Goal: Task Accomplishment & Management: Complete application form

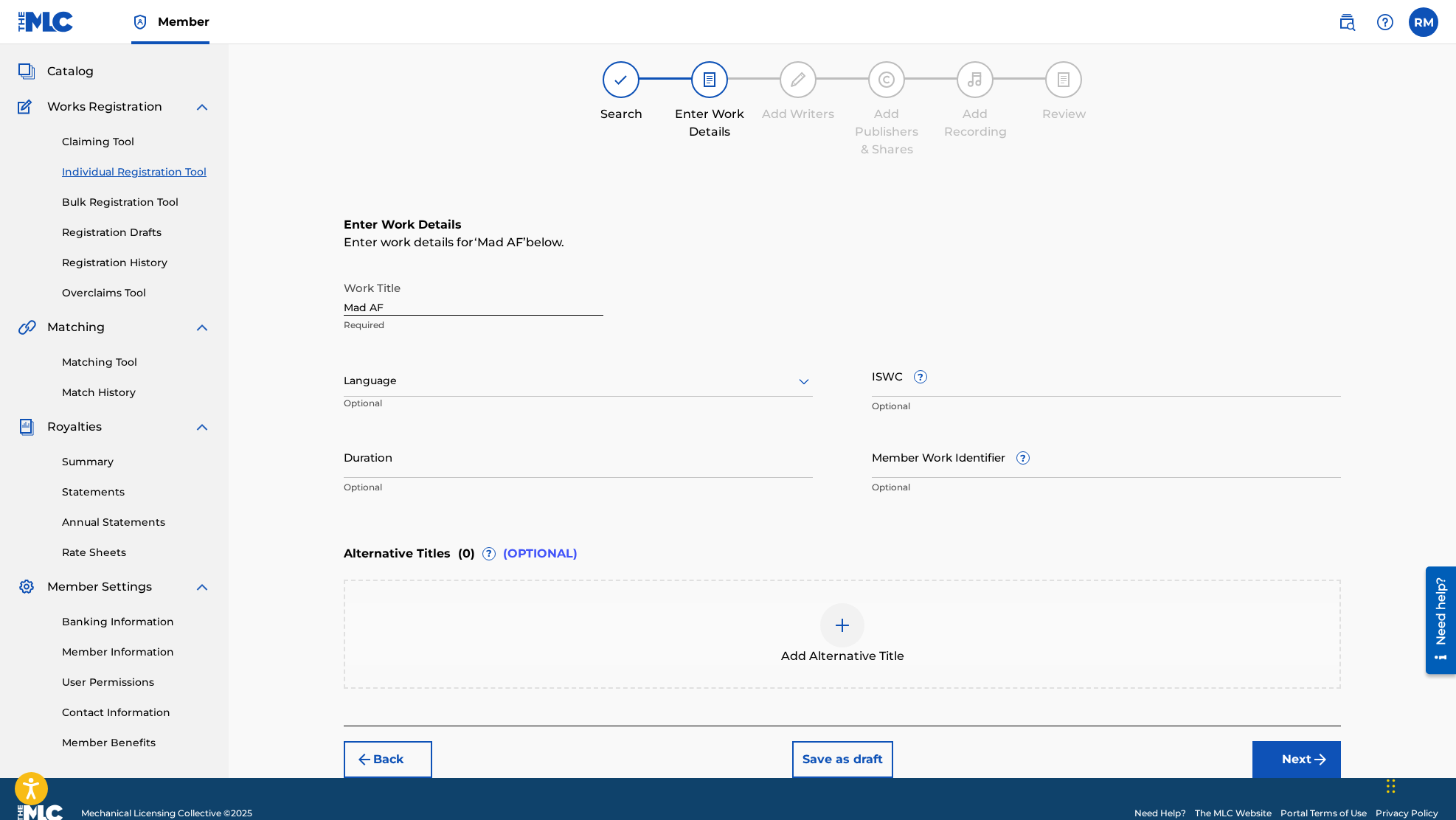
scroll to position [57, 0]
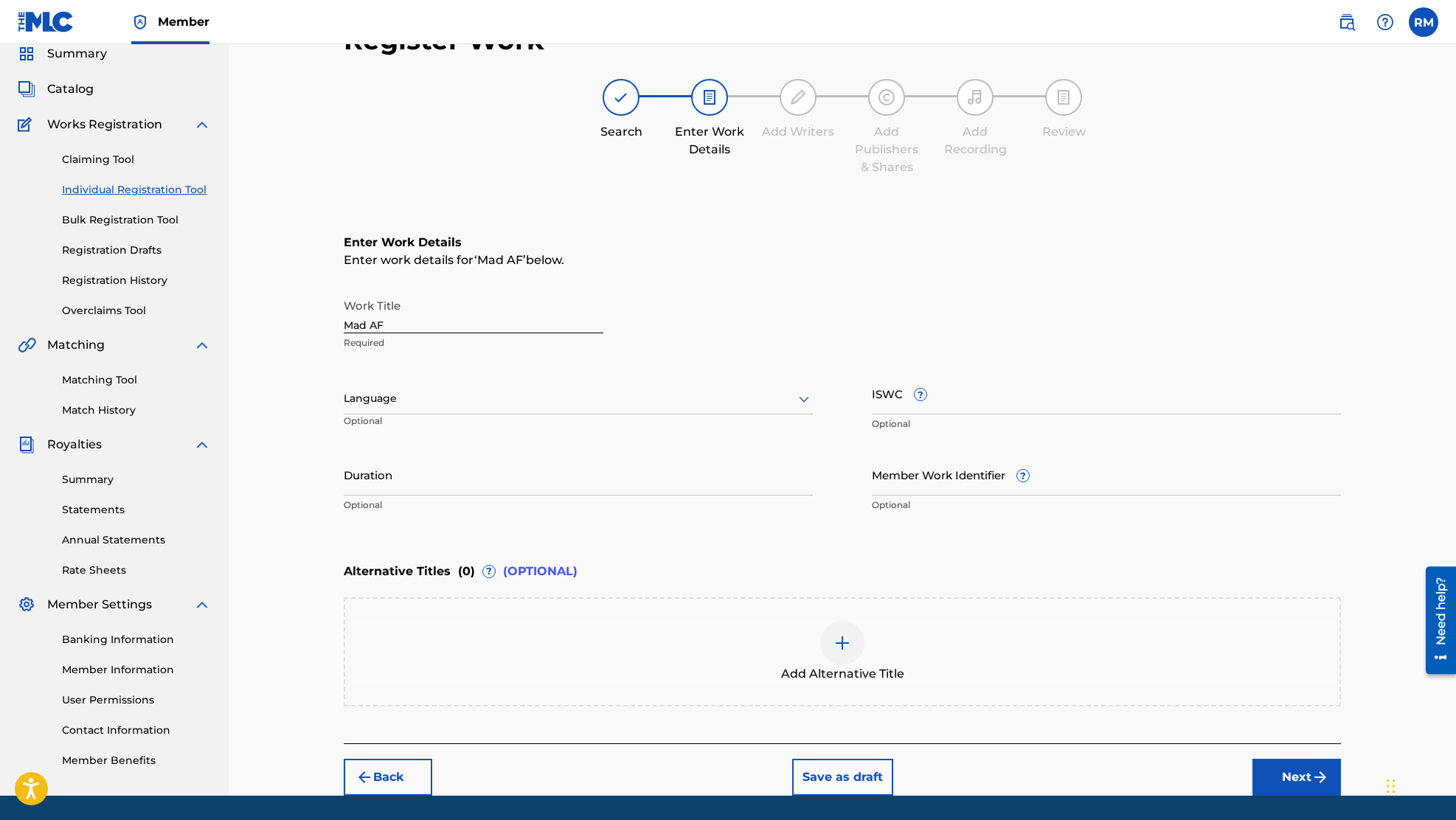
click at [348, 323] on input "Mad AF" at bounding box center [474, 312] width 260 height 42
click at [434, 323] on input "Rayyy - Mad AF" at bounding box center [474, 312] width 260 height 42
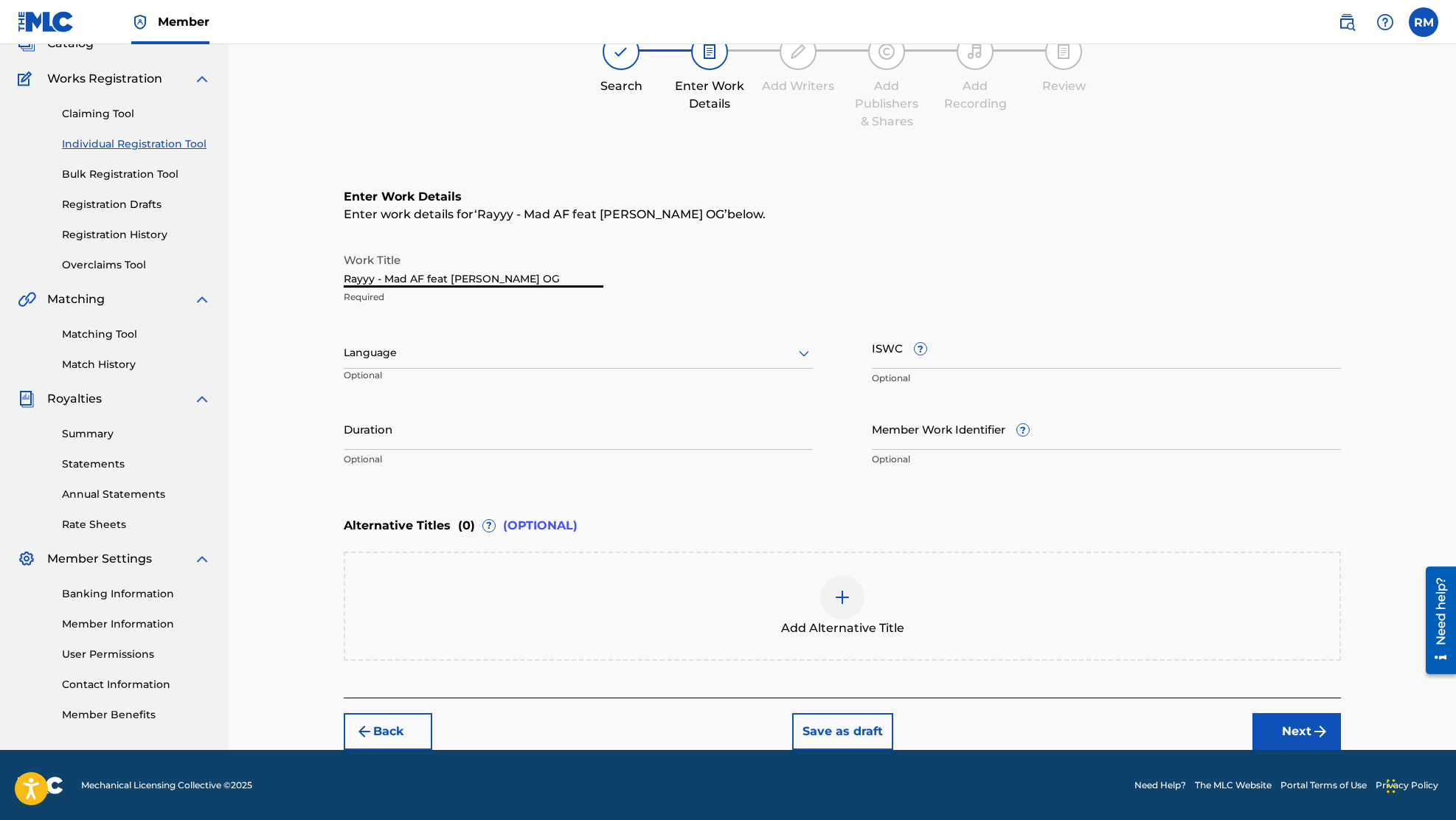
type input "Rayyy - Mad AF feat [PERSON_NAME] OG"
click at [843, 589] on img at bounding box center [842, 598] width 18 height 18
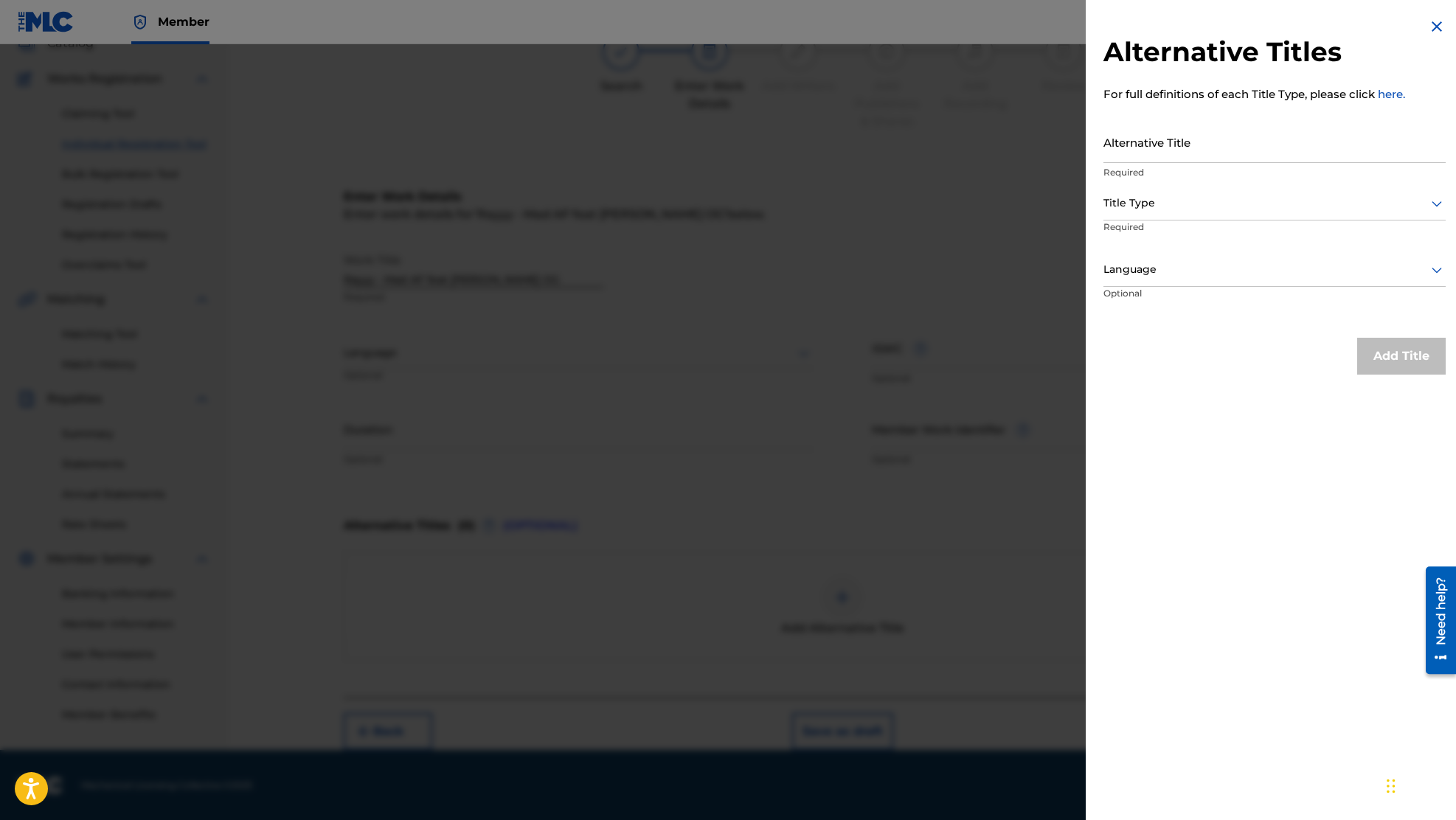
click at [1139, 156] on input "Alternative Title" at bounding box center [1274, 141] width 342 height 42
click at [1155, 215] on div "Title Type" at bounding box center [1274, 204] width 342 height 33
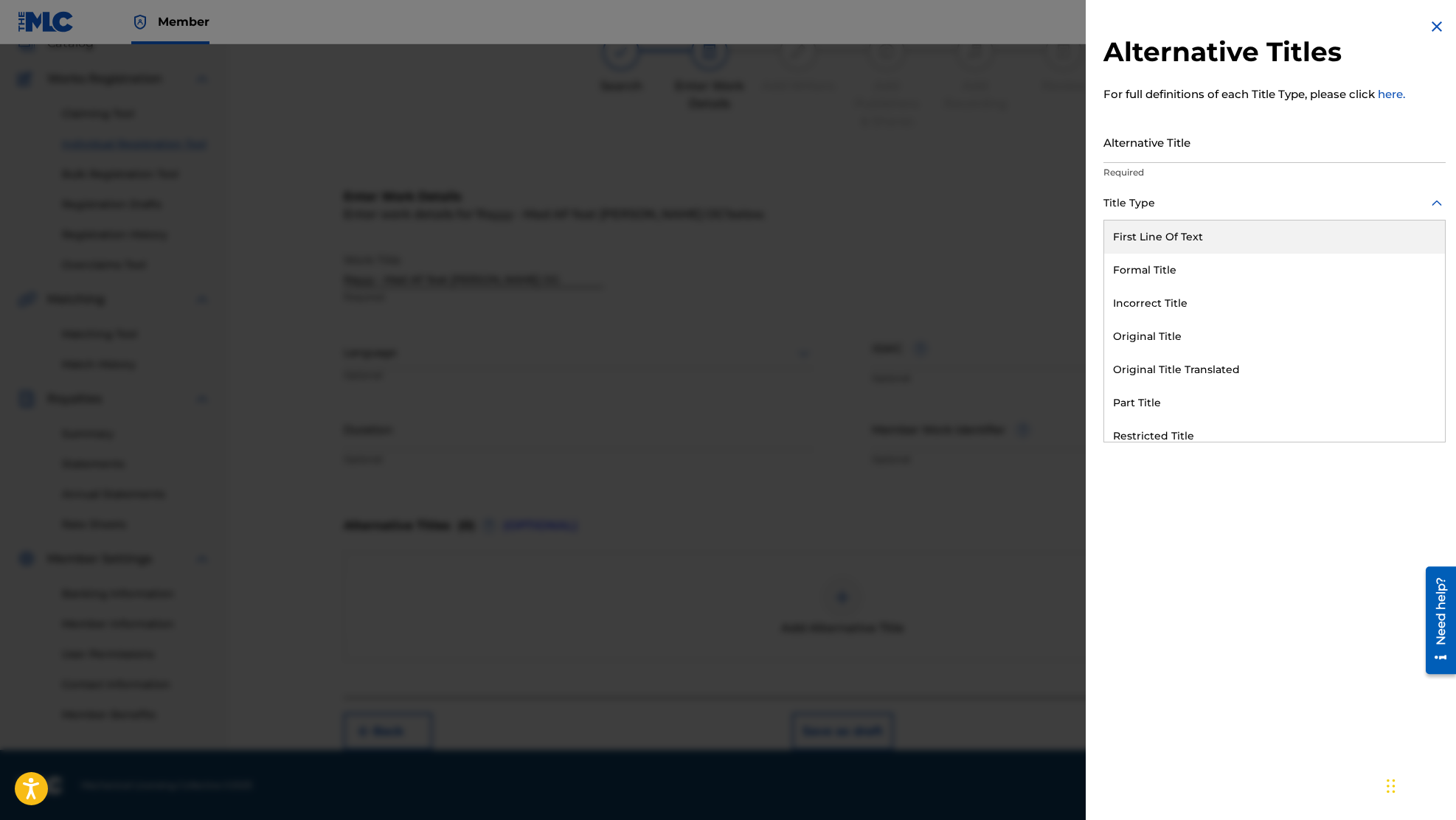
click at [1165, 234] on div "First Line Of Text" at bounding box center [1275, 237] width 341 height 33
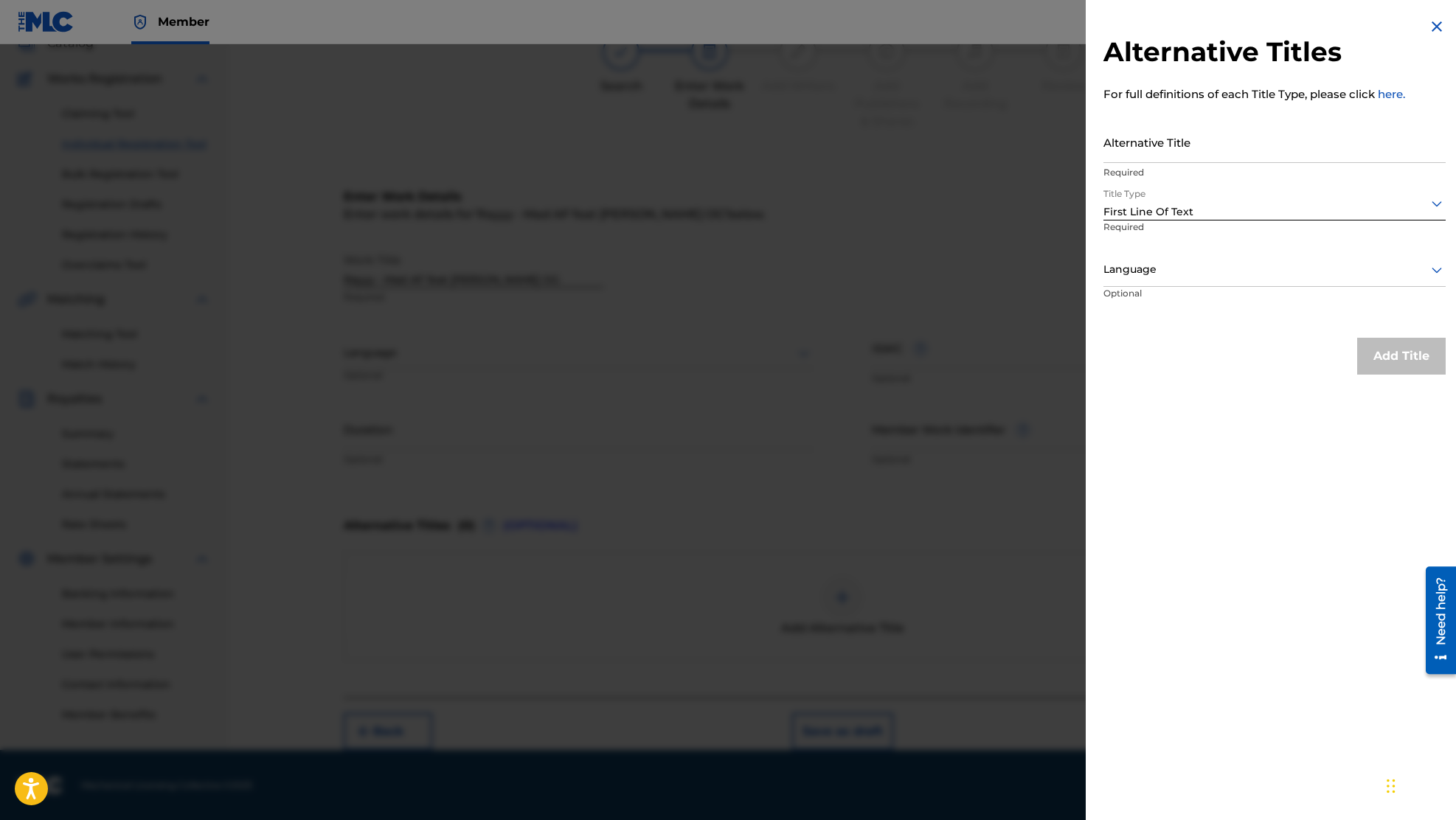
click at [1144, 151] on input "Alternative Title" at bounding box center [1274, 141] width 342 height 42
type input "Mad Af"
click at [1370, 345] on button "Add Title" at bounding box center [1401, 355] width 89 height 37
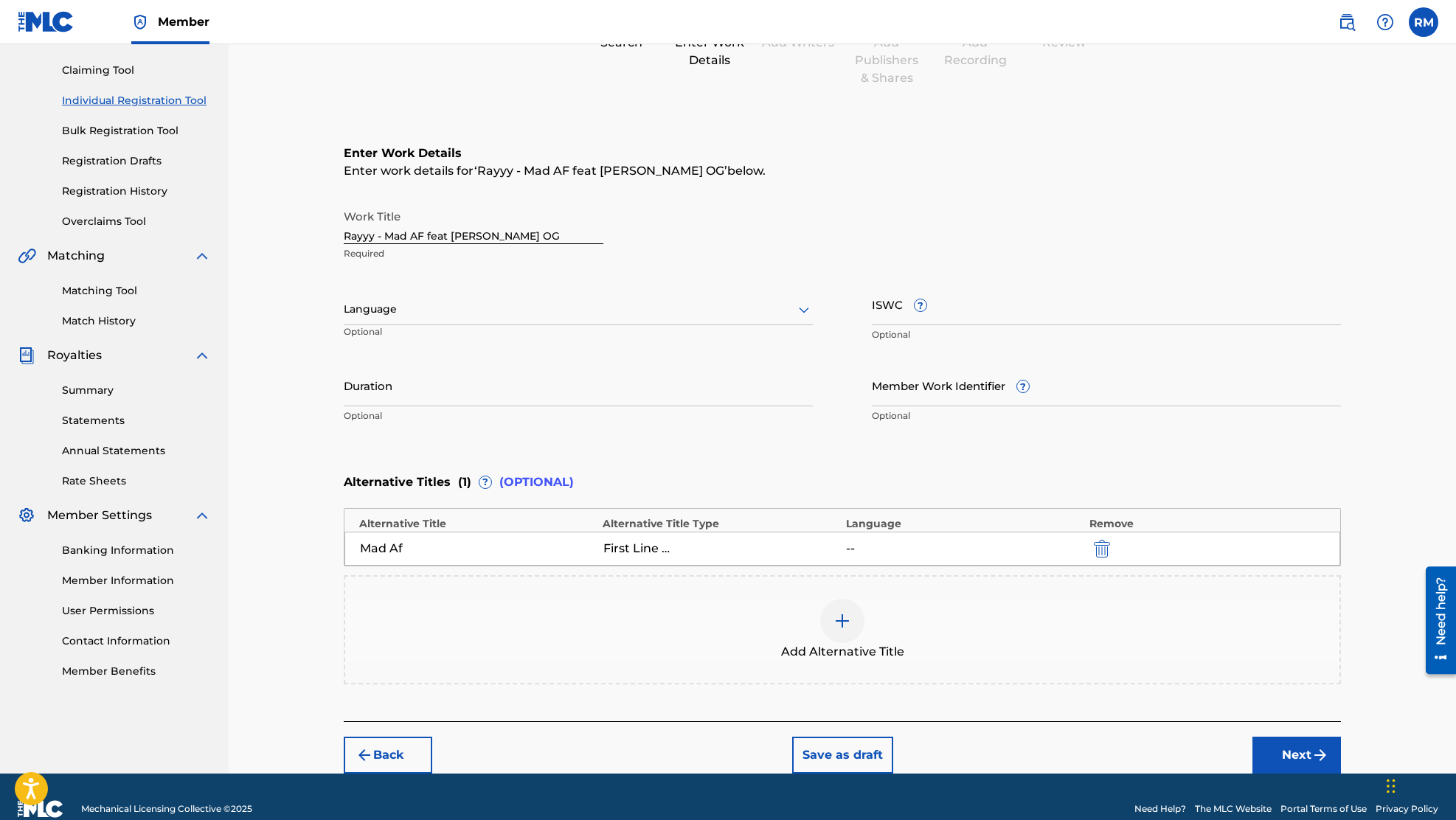
scroll to position [172, 0]
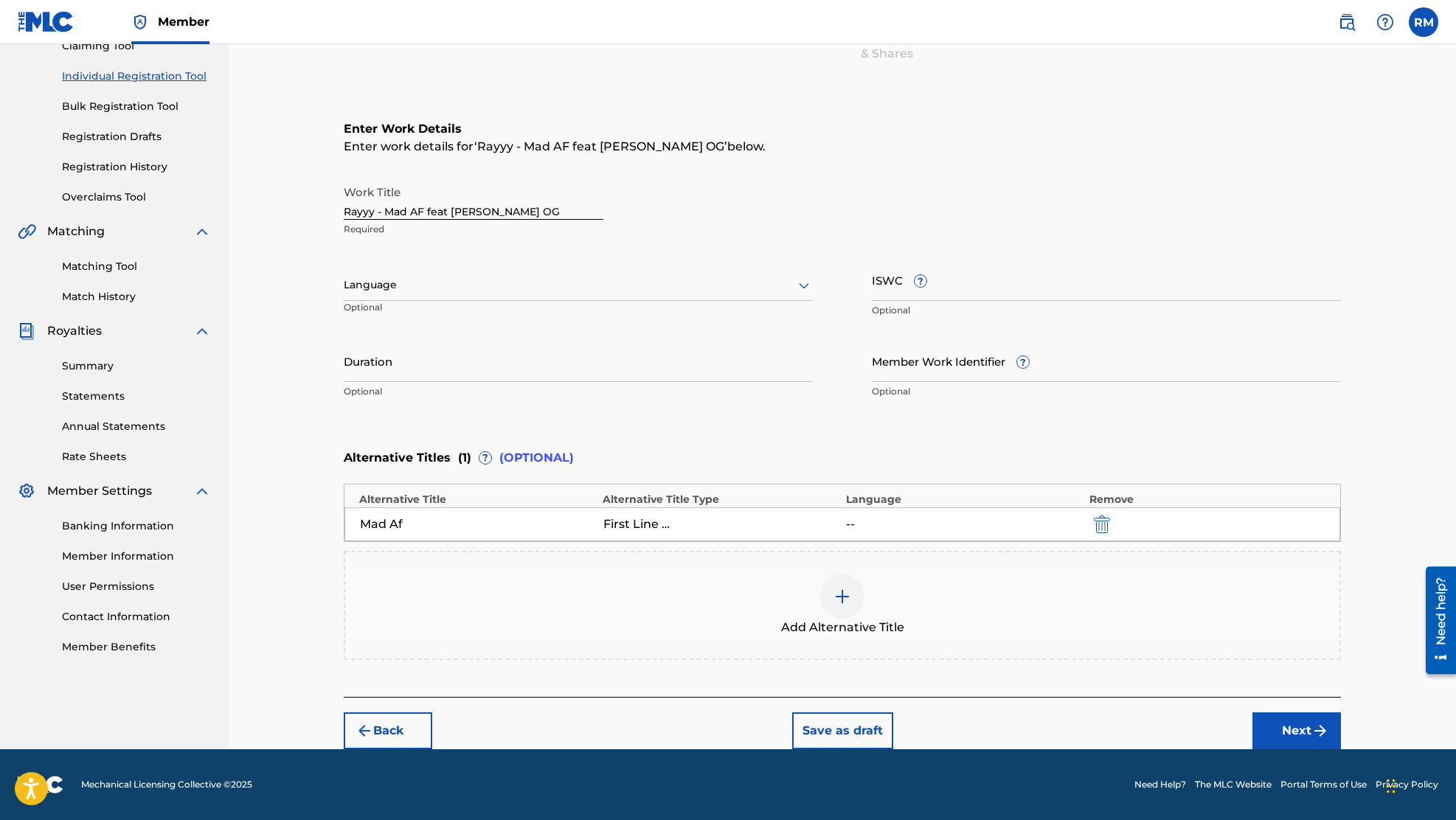
click at [1298, 726] on button "Next" at bounding box center [1297, 730] width 89 height 37
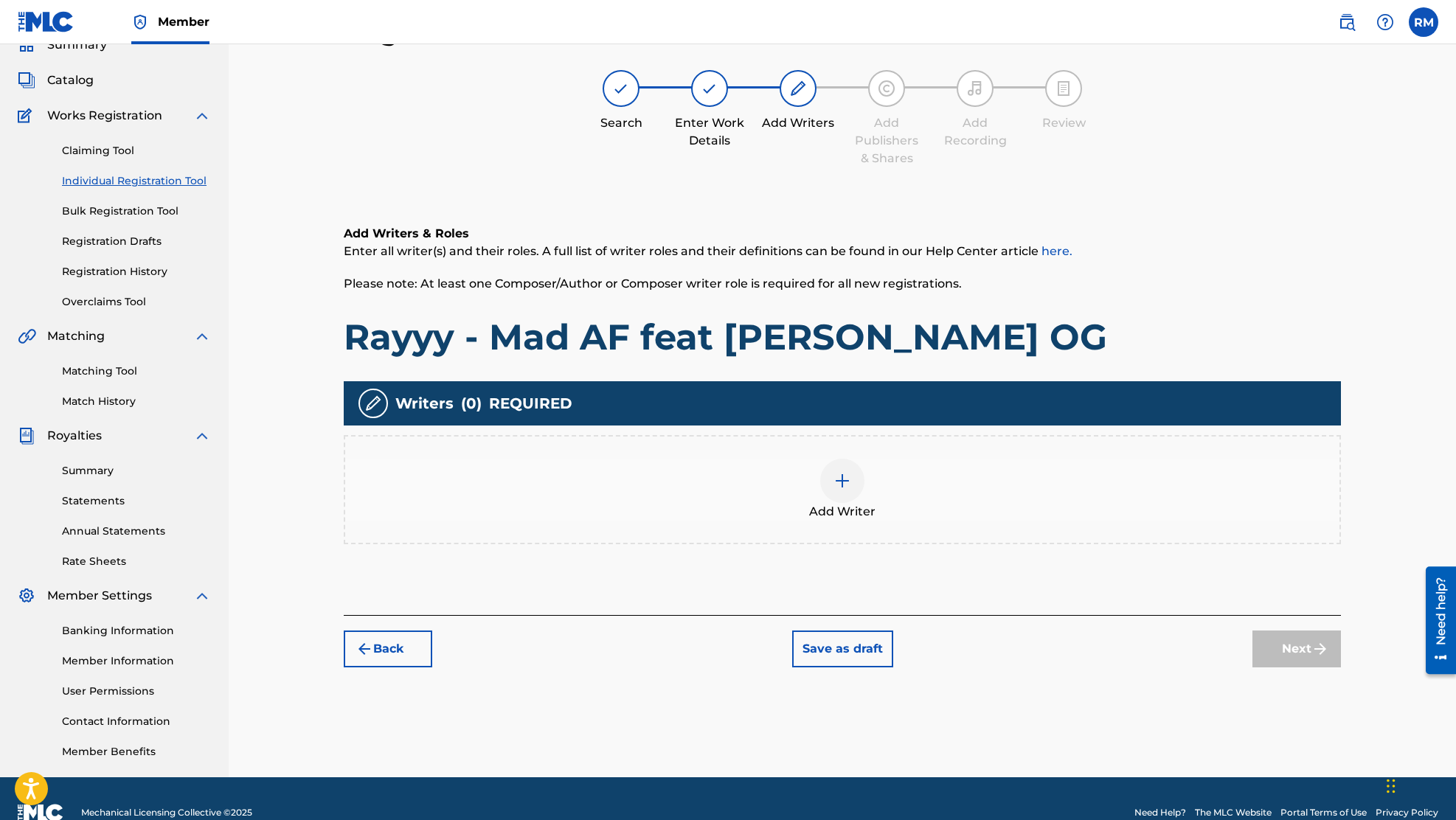
scroll to position [0, 0]
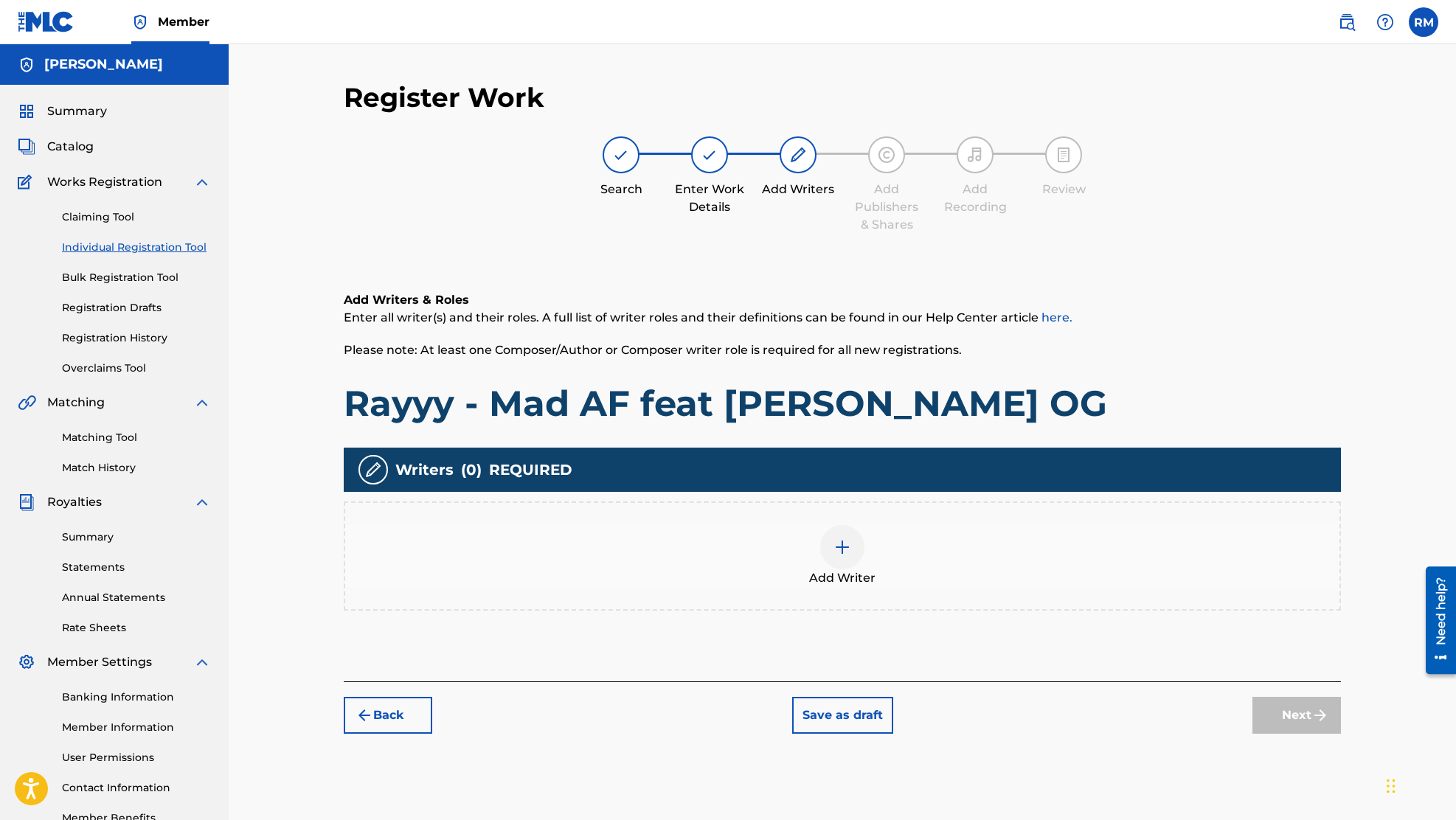
click at [848, 555] on div at bounding box center [842, 547] width 44 height 44
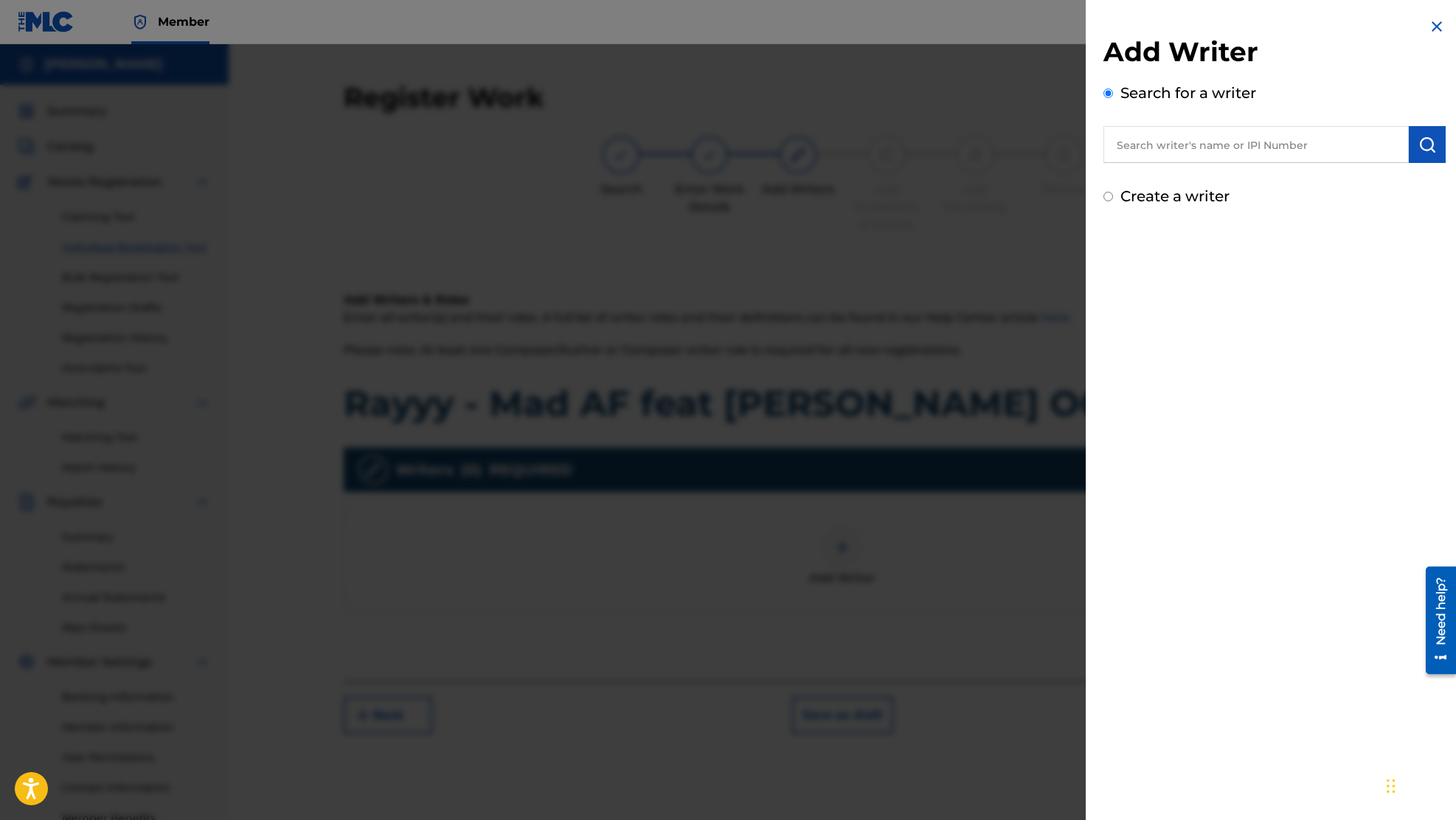
click at [1197, 149] on input "text" at bounding box center [1256, 144] width 305 height 37
type input "[PERSON_NAME]"
click at [1428, 144] on img "submit" at bounding box center [1427, 144] width 18 height 18
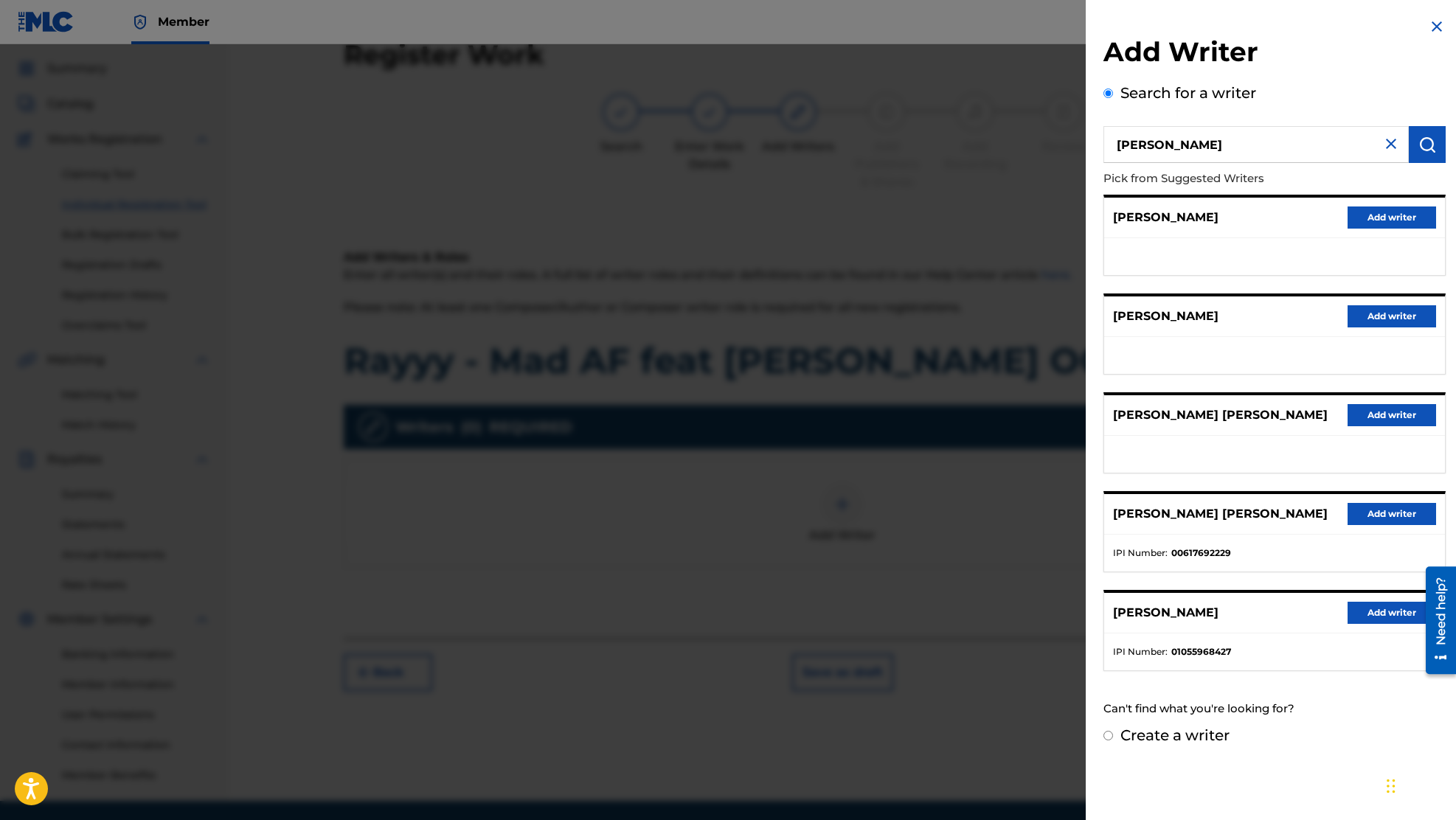
scroll to position [94, 0]
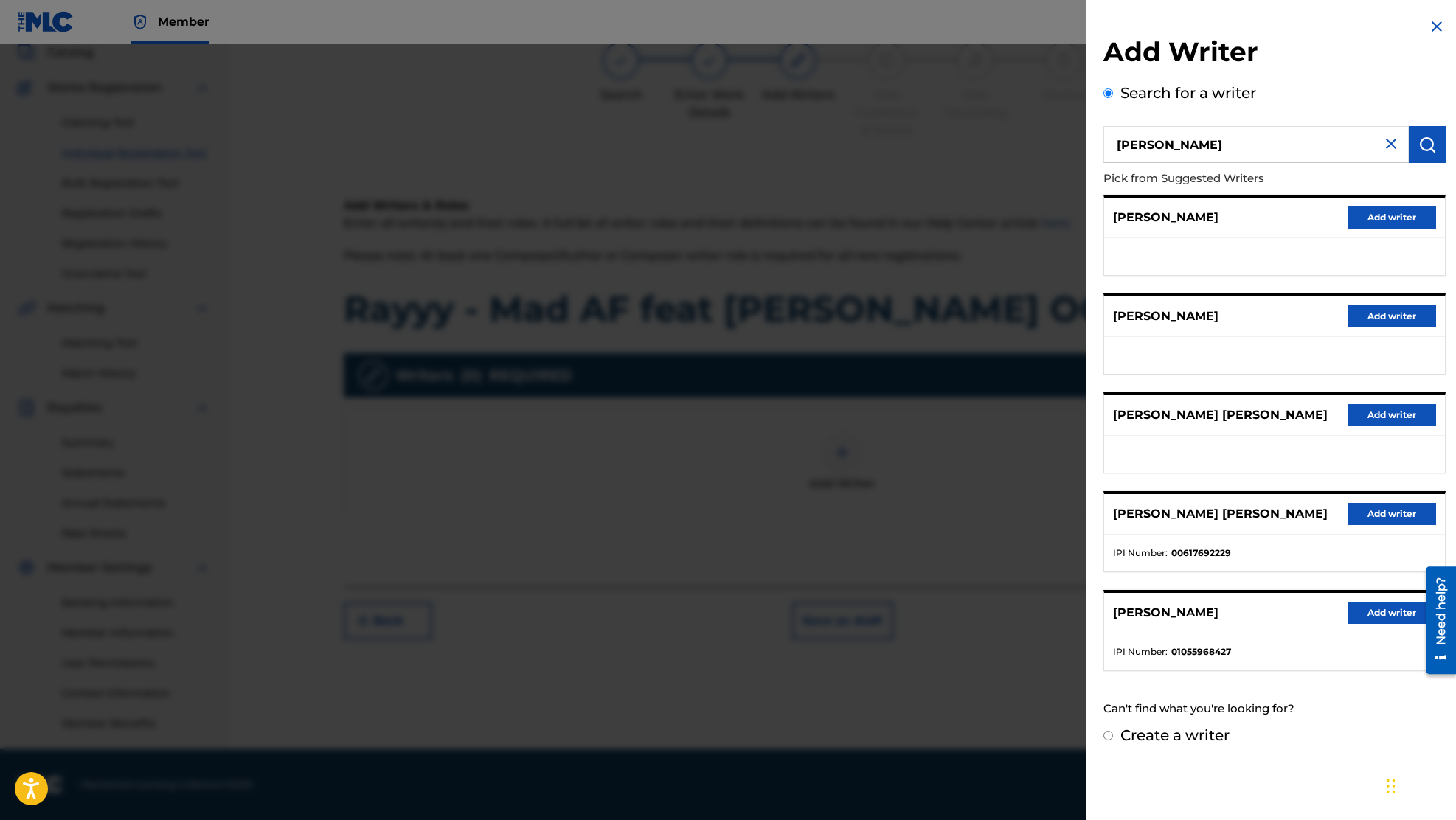
click at [1381, 619] on button "Add writer" at bounding box center [1392, 613] width 89 height 22
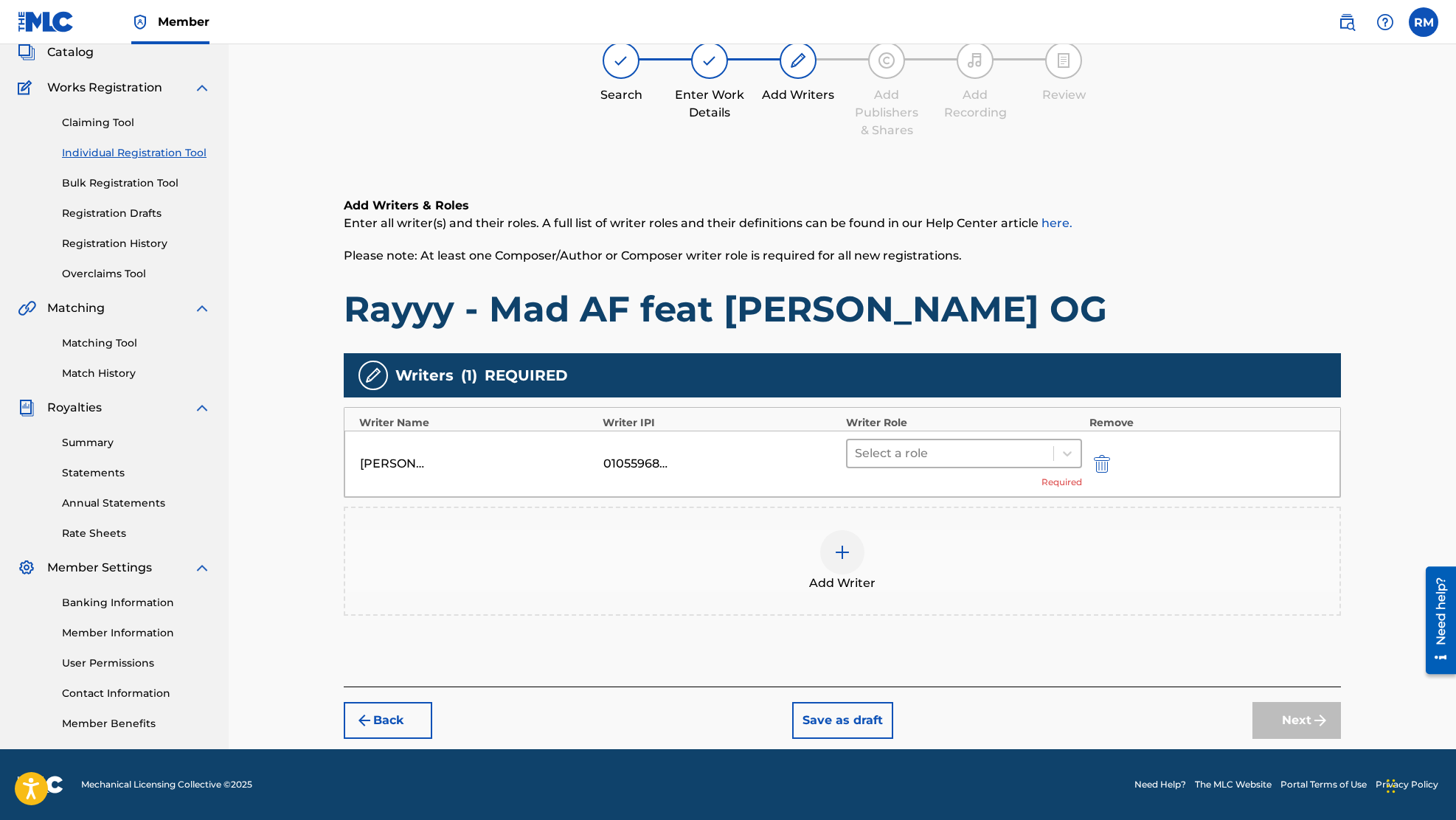
click at [978, 455] on div at bounding box center [950, 453] width 191 height 21
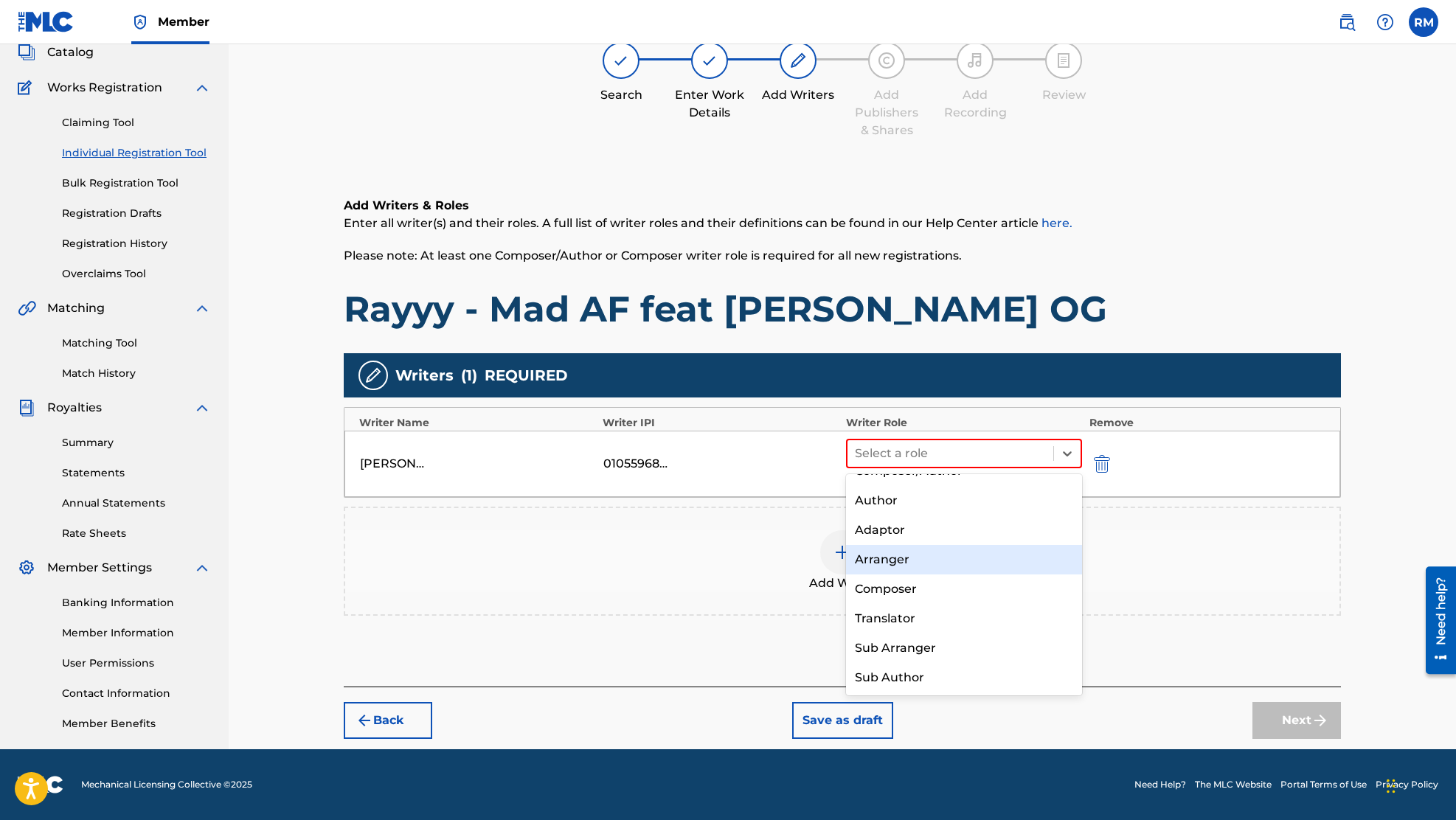
scroll to position [0, 0]
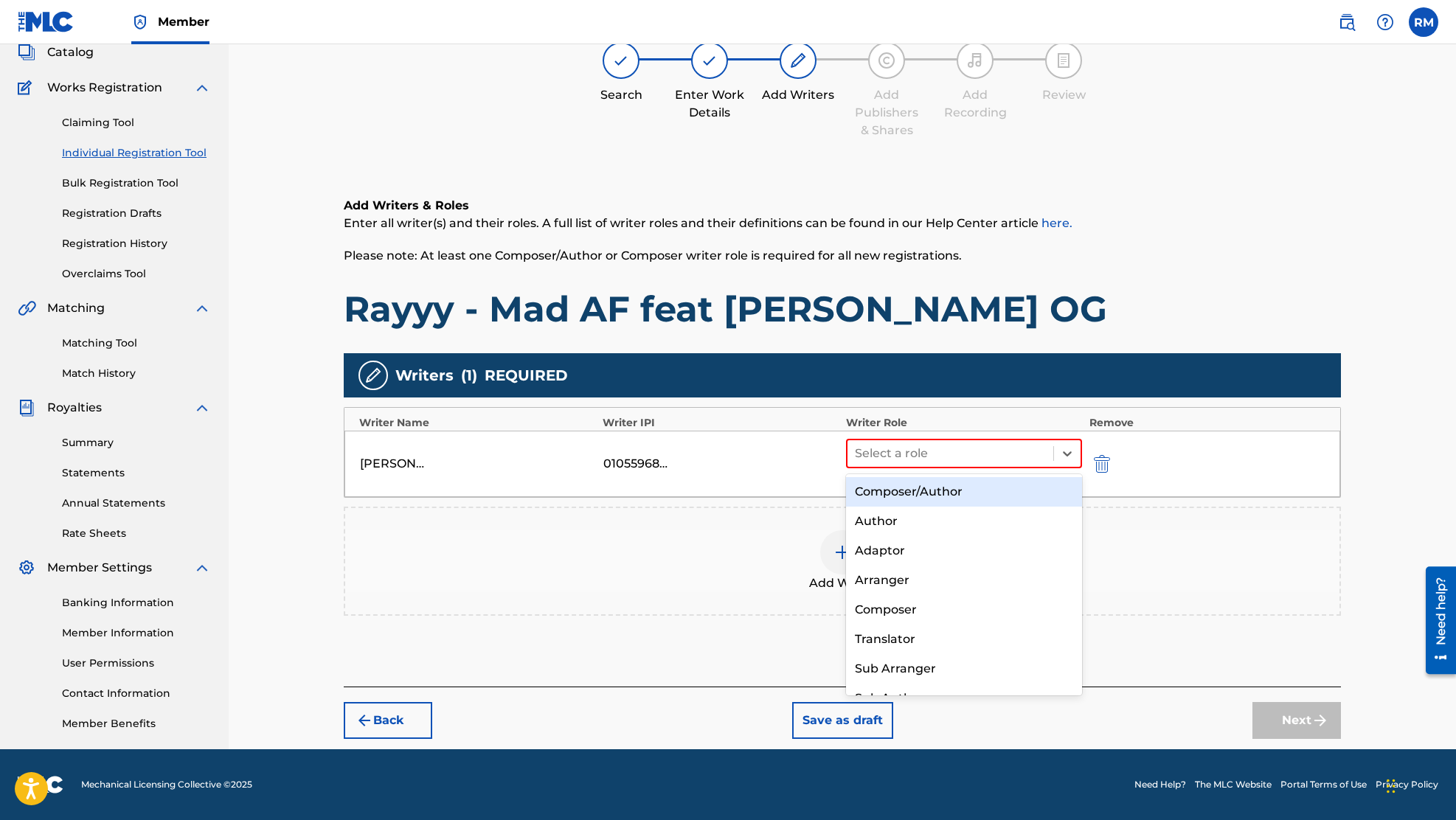
click at [937, 494] on div "Composer/Author" at bounding box center [964, 491] width 236 height 29
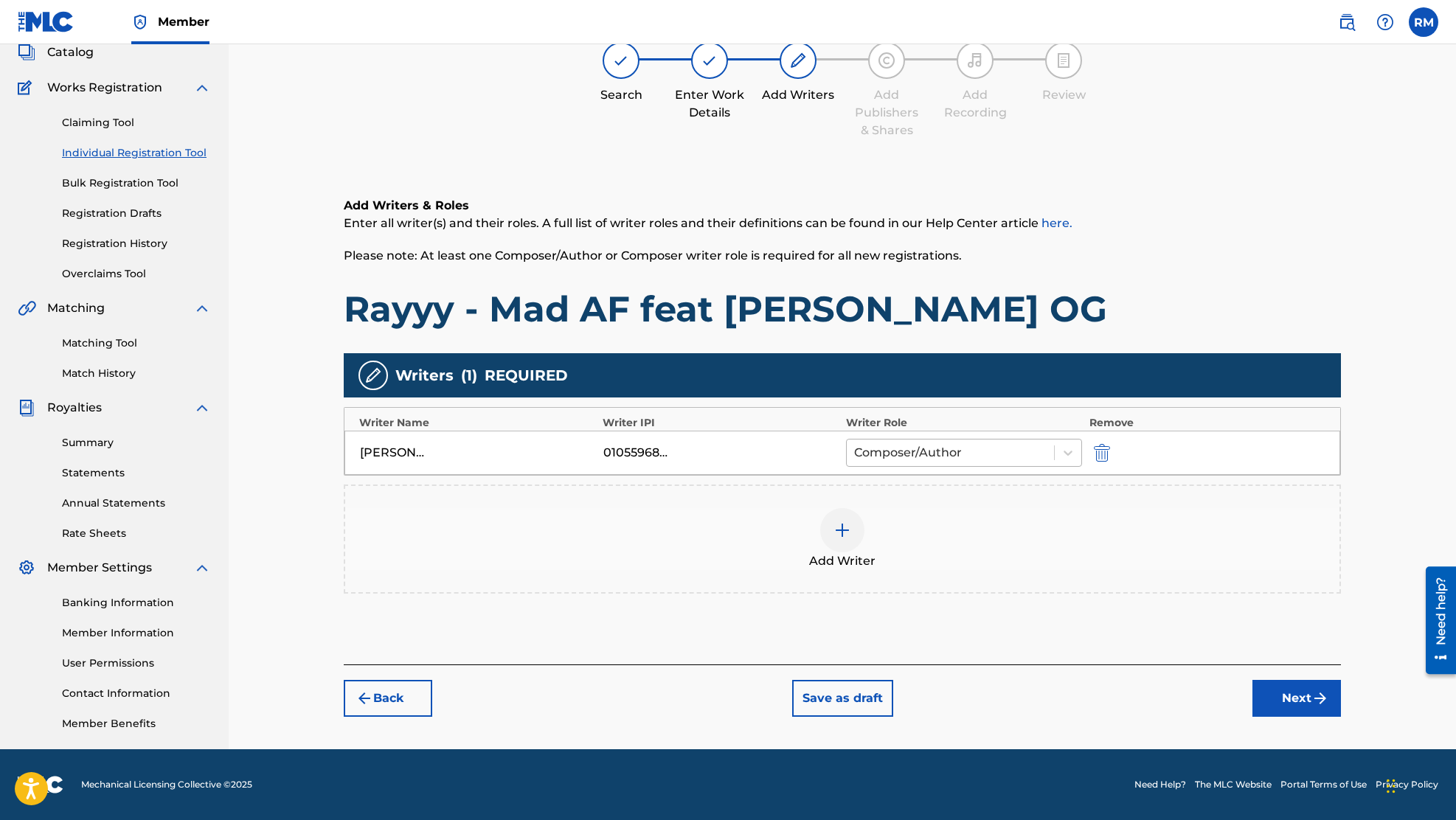
click at [978, 460] on div at bounding box center [950, 453] width 192 height 21
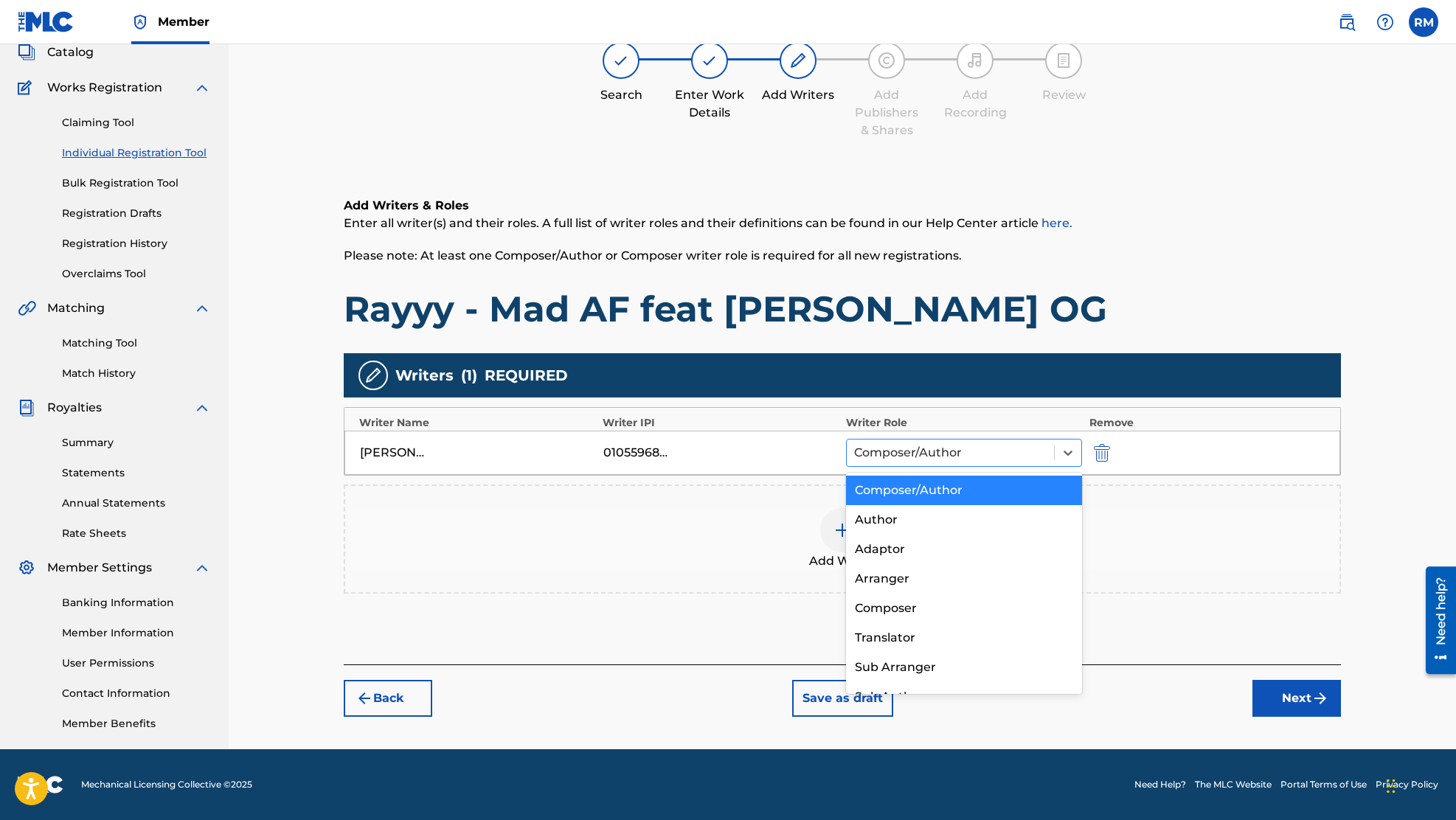
click at [978, 461] on div at bounding box center [950, 453] width 192 height 21
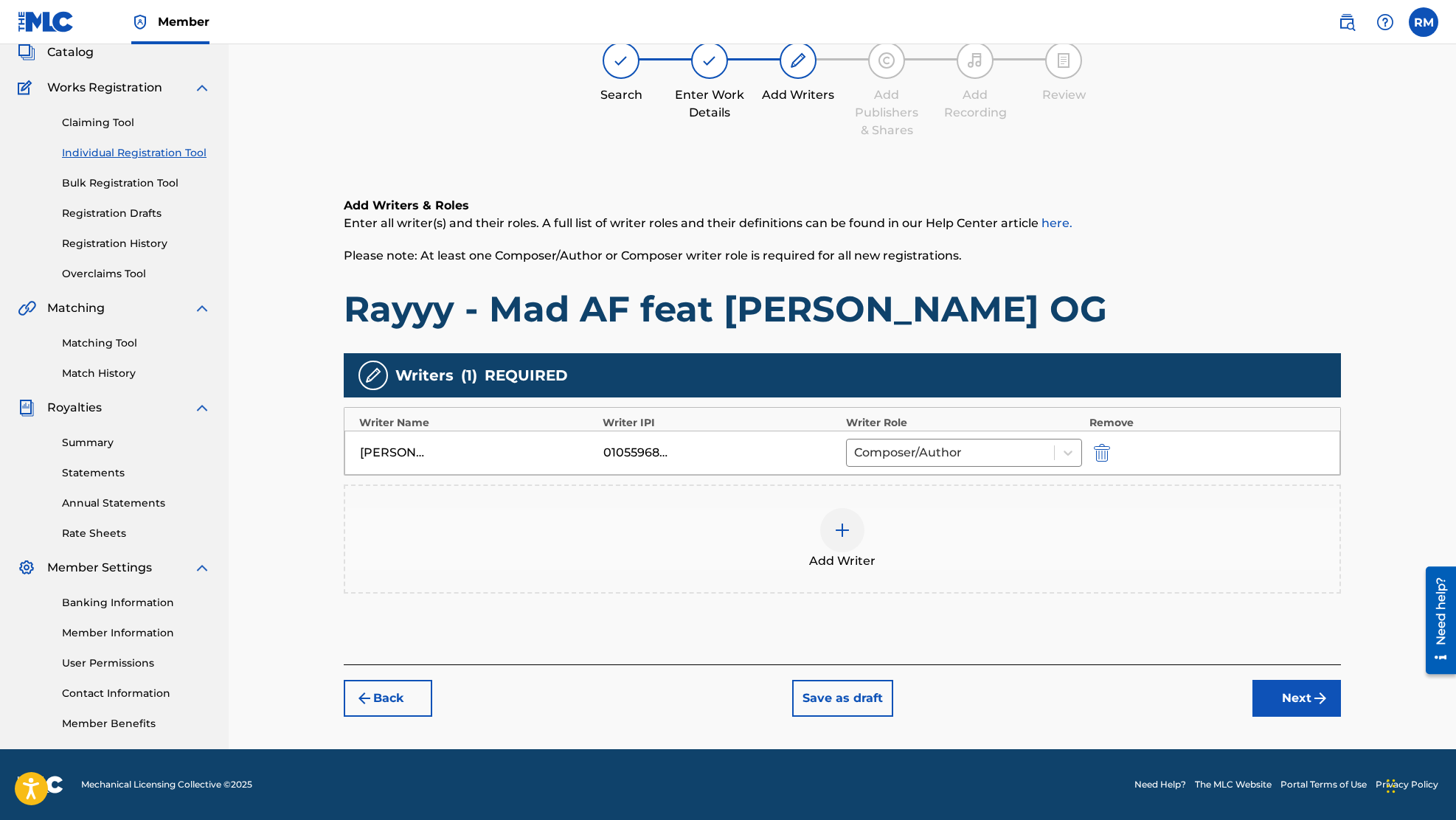
click at [851, 528] on div at bounding box center [842, 530] width 44 height 44
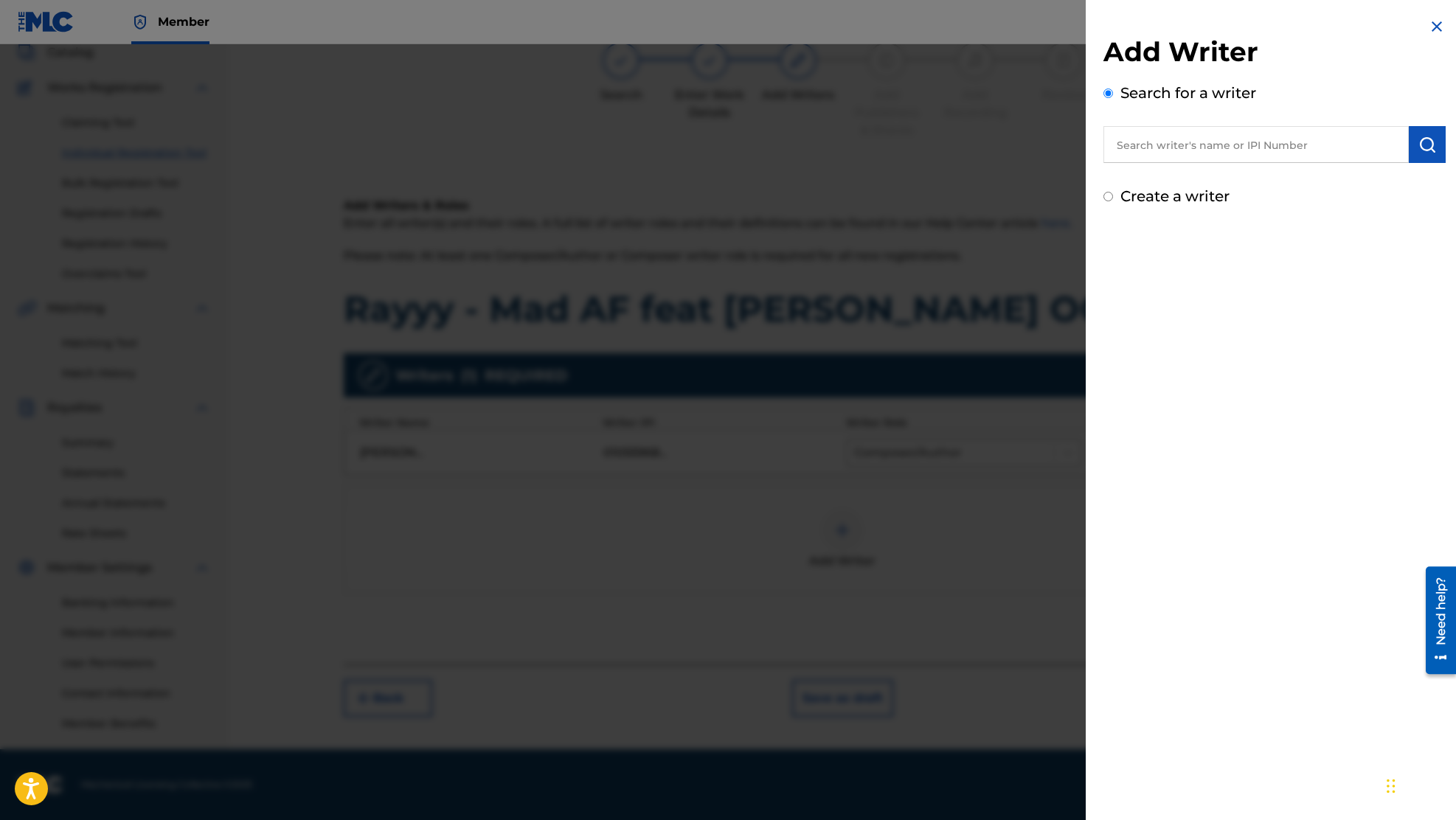
click at [1159, 156] on input "text" at bounding box center [1256, 144] width 305 height 37
click at [1208, 203] on strong "og" at bounding box center [1201, 205] width 15 height 14
type input "rubberband og"
click at [1425, 145] on img "submit" at bounding box center [1427, 144] width 18 height 18
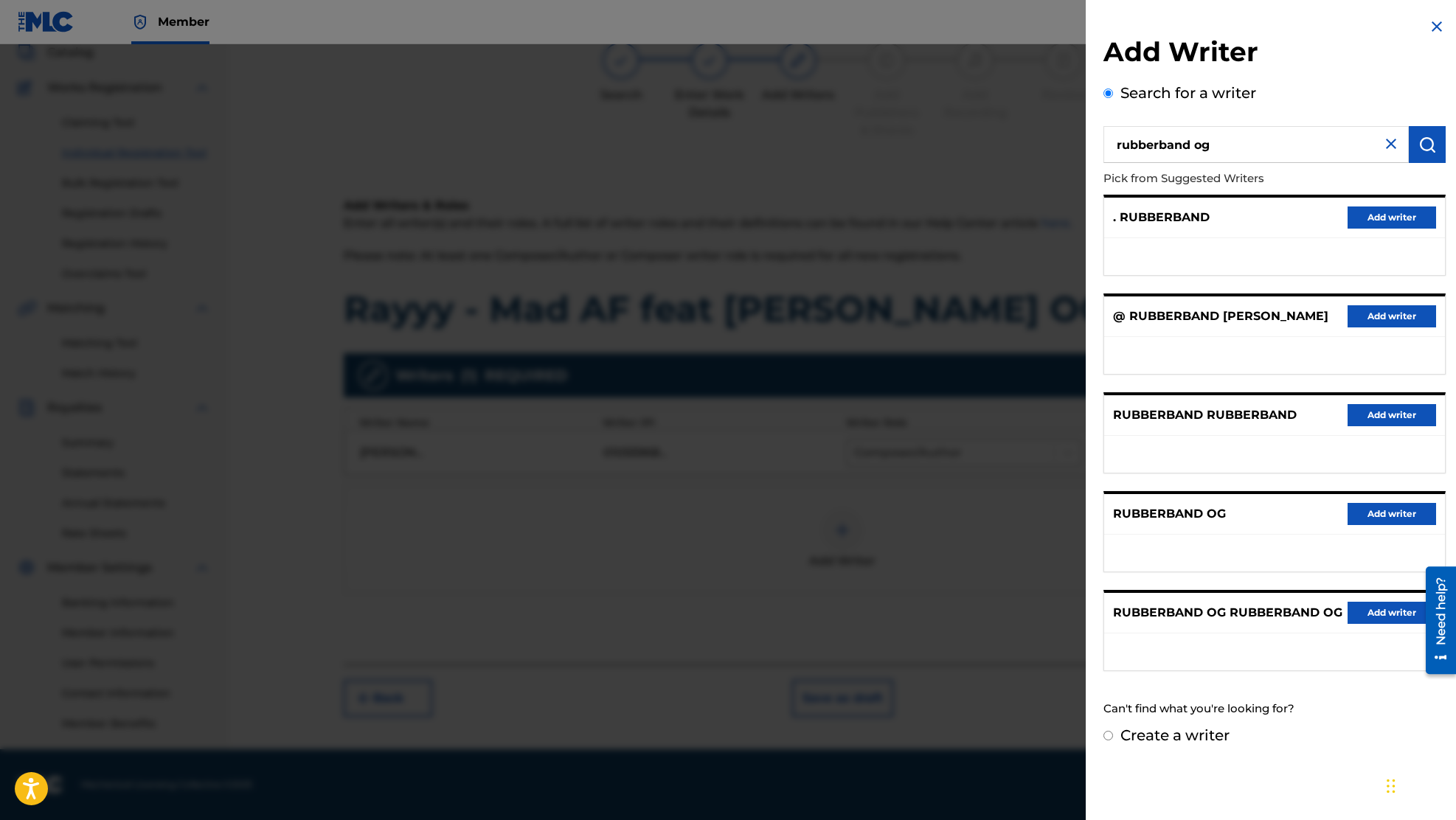
scroll to position [51, 0]
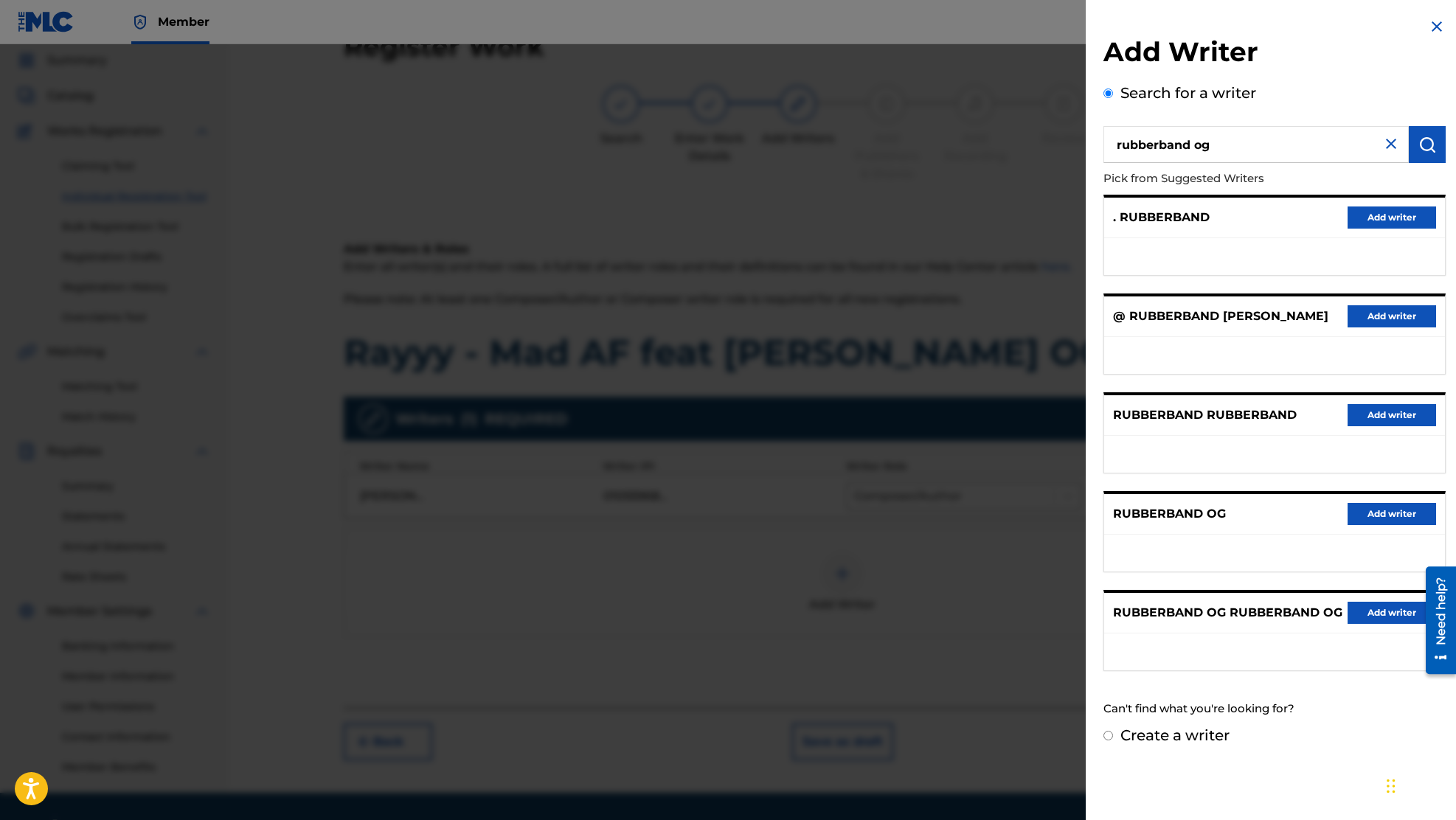
click at [1231, 140] on input "rubberband og" at bounding box center [1256, 144] width 305 height 37
click at [1435, 24] on img at bounding box center [1436, 26] width 18 height 18
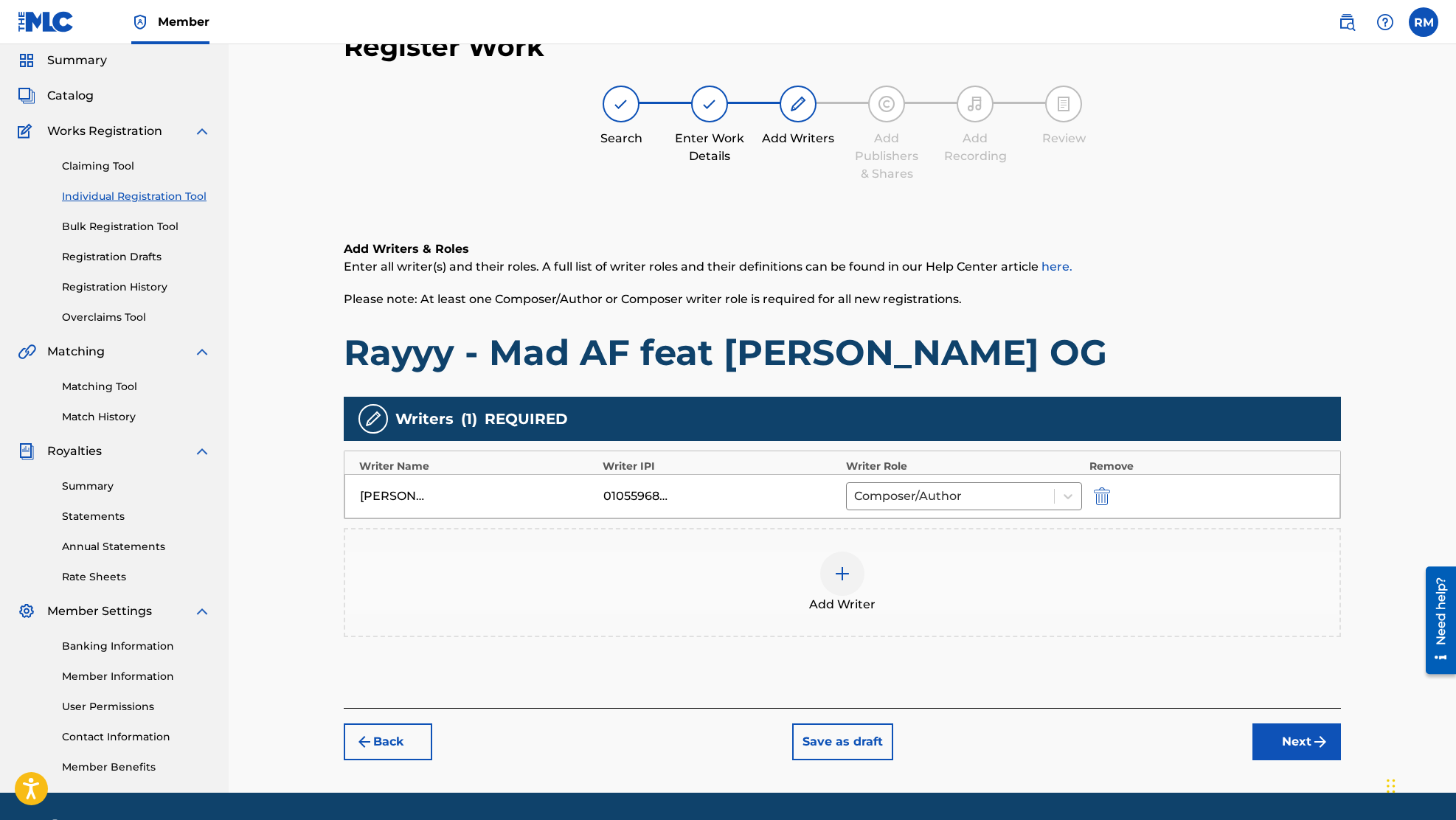
click at [1293, 738] on button "Next" at bounding box center [1297, 742] width 89 height 37
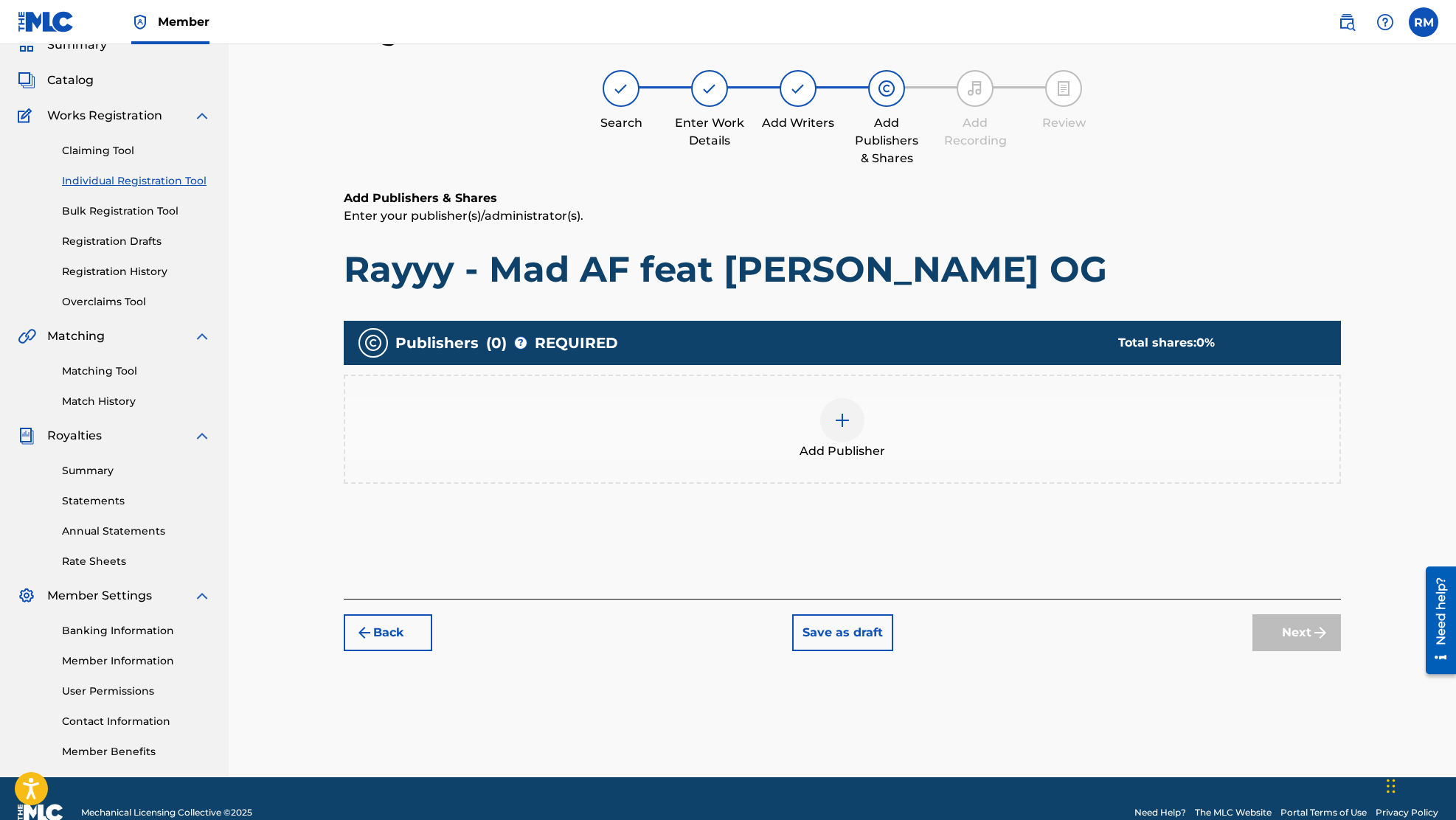
click at [831, 427] on div at bounding box center [842, 420] width 44 height 44
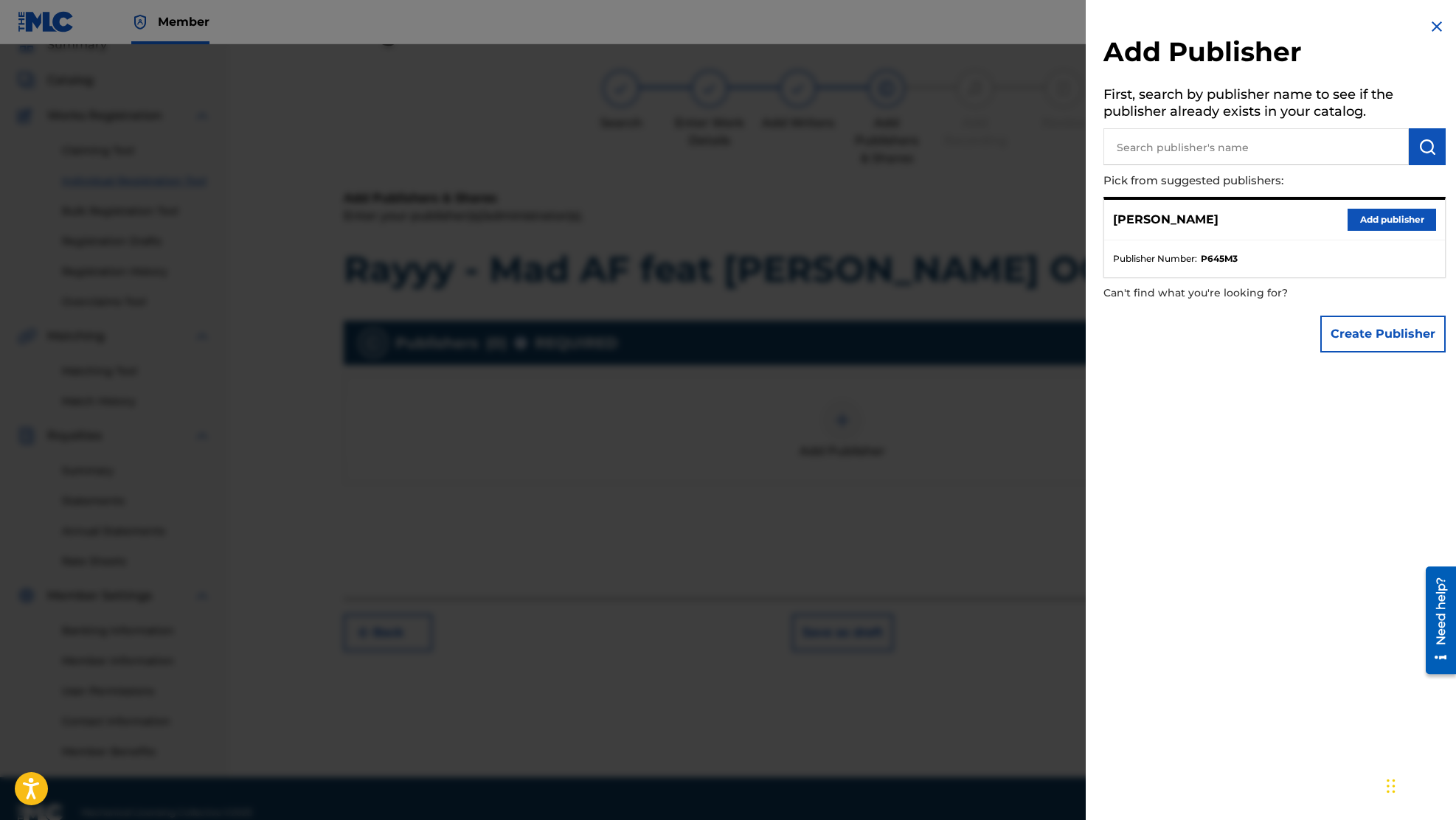
click at [1371, 218] on button "Add publisher" at bounding box center [1392, 220] width 89 height 22
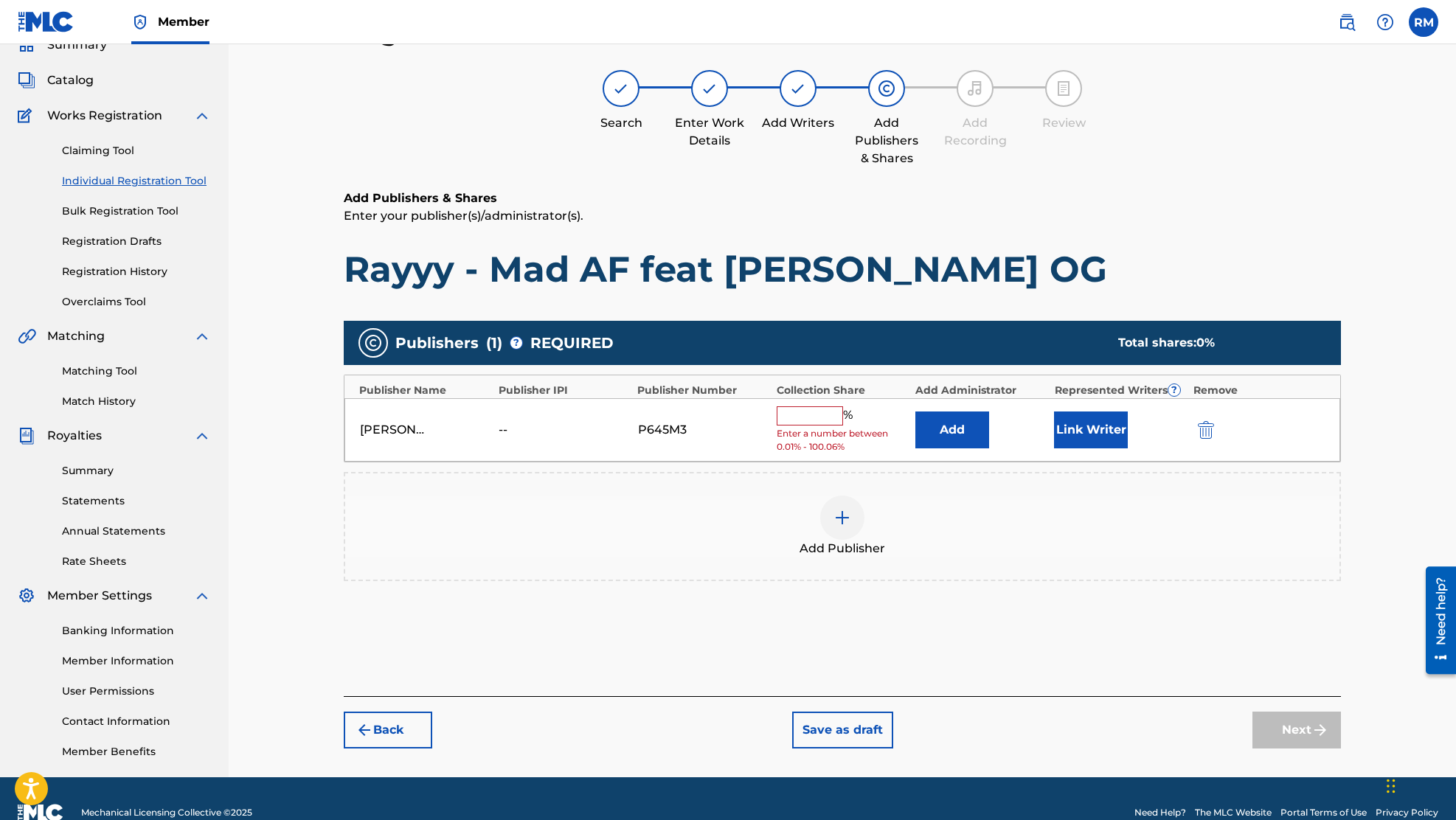
click at [814, 415] on input "text" at bounding box center [810, 416] width 66 height 19
type input "2"
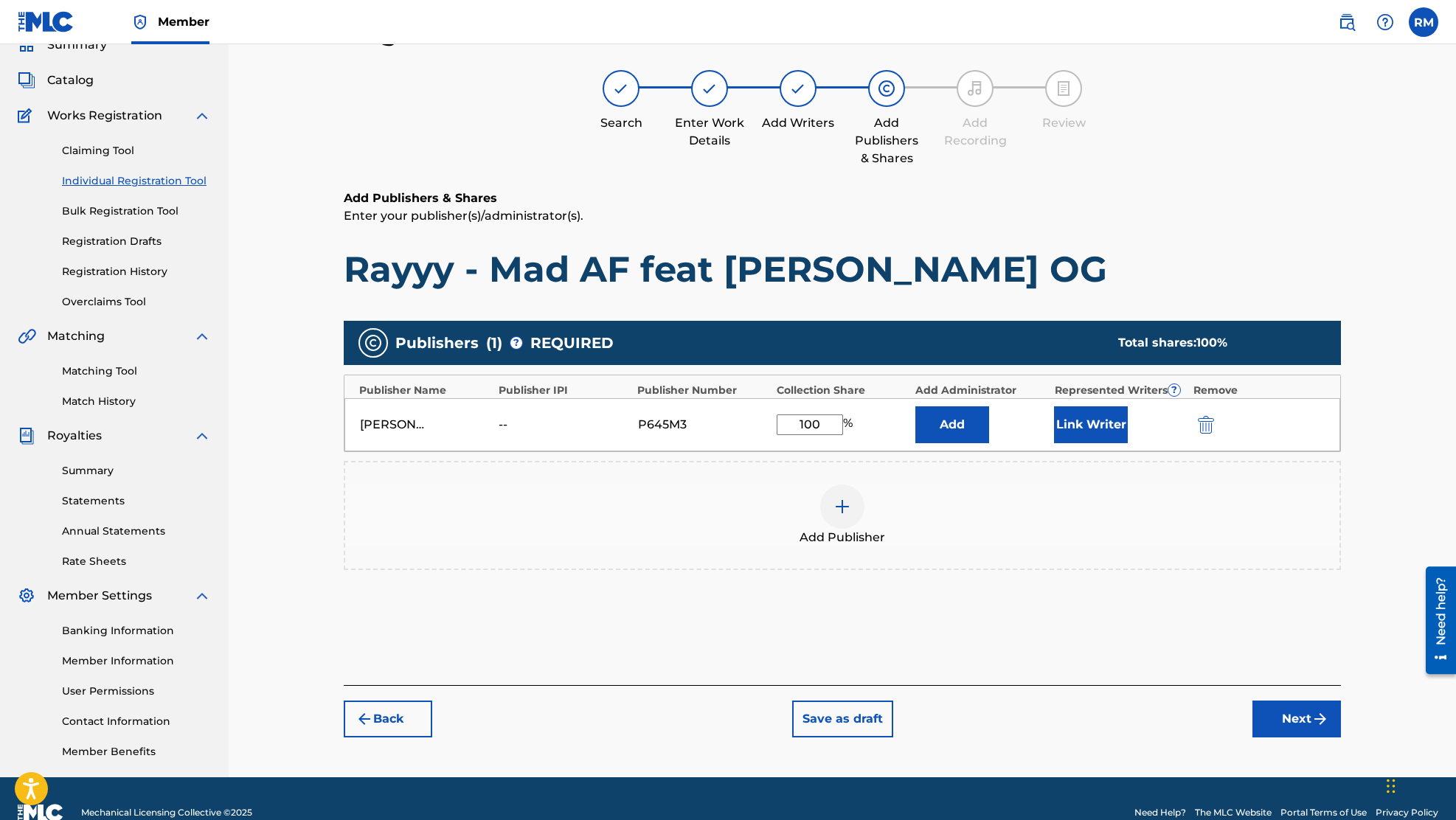
type input "100"
click at [1003, 456] on div "Publishers ( 1 ) ? REQUIRED Total shares: 100 % Publisher Name Publisher IPI Pu…" at bounding box center [843, 445] width 997 height 250
click at [1086, 433] on button "Link Writer" at bounding box center [1090, 424] width 74 height 37
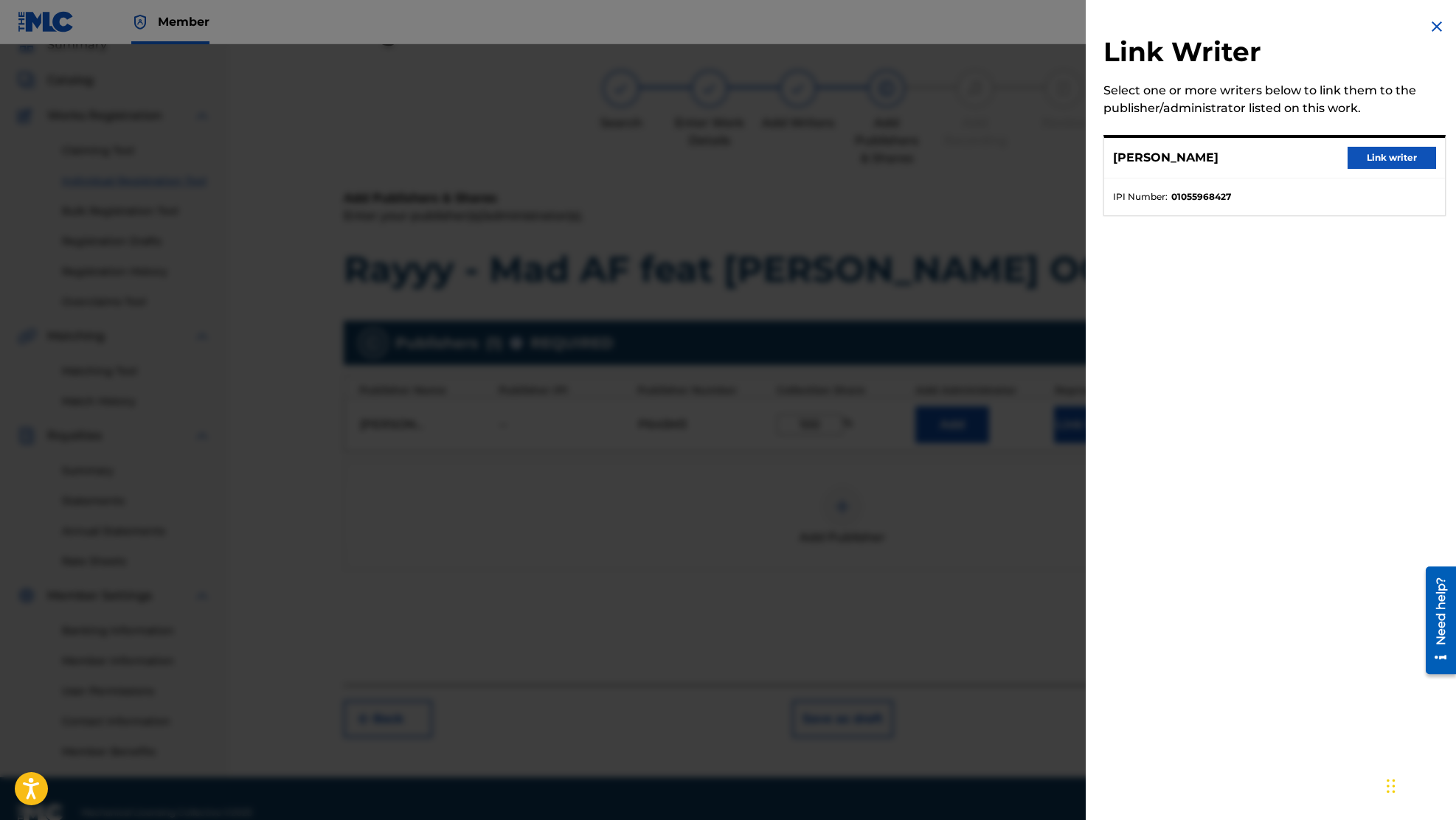
click at [1365, 152] on button "Link writer" at bounding box center [1392, 157] width 89 height 22
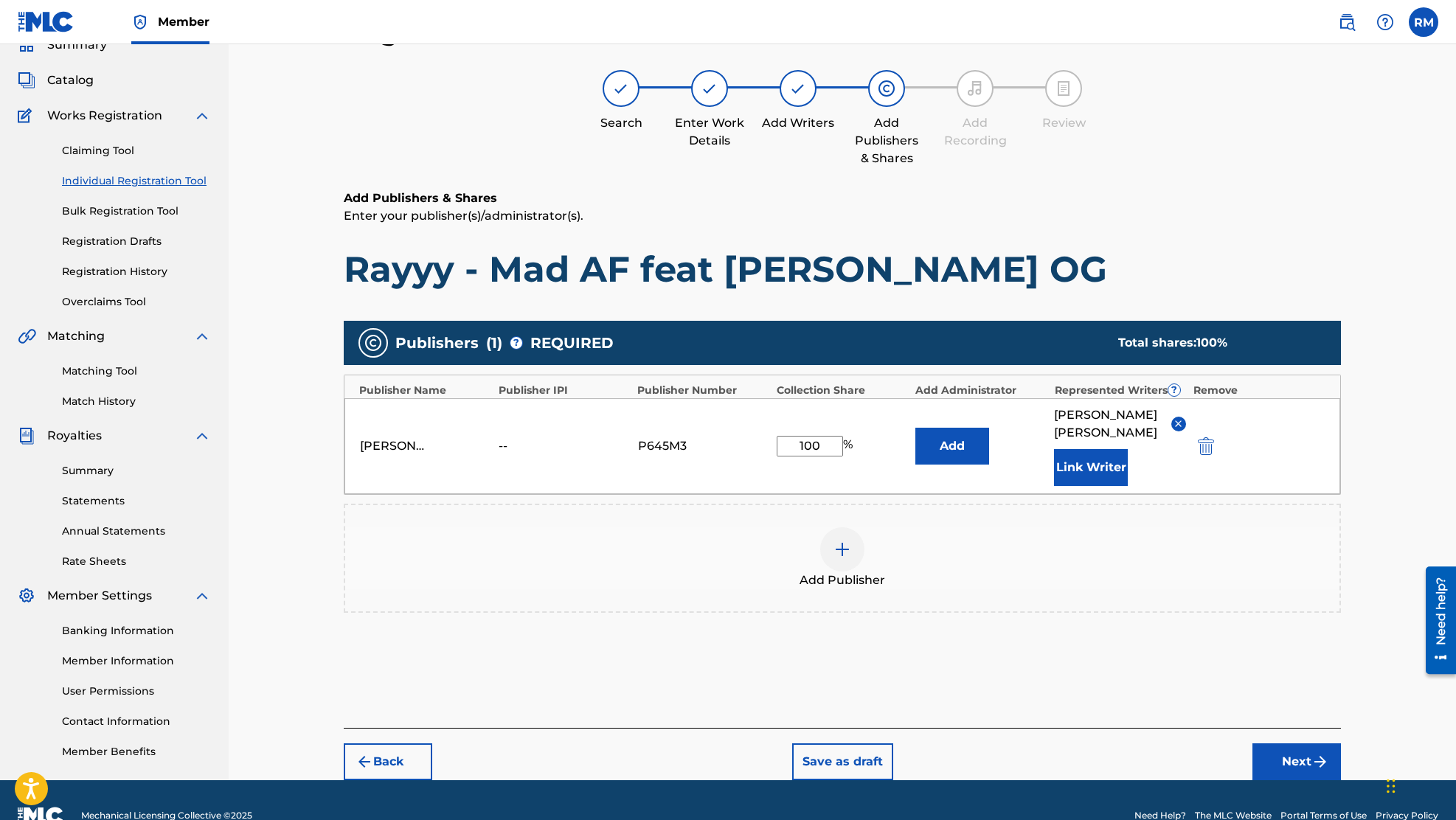
click at [1209, 431] on div "[PERSON_NAME] -- P645M3 100 % Add [PERSON_NAME] Link Writer" at bounding box center [843, 447] width 996 height 96
click at [1206, 441] on img "submit" at bounding box center [1205, 446] width 16 height 18
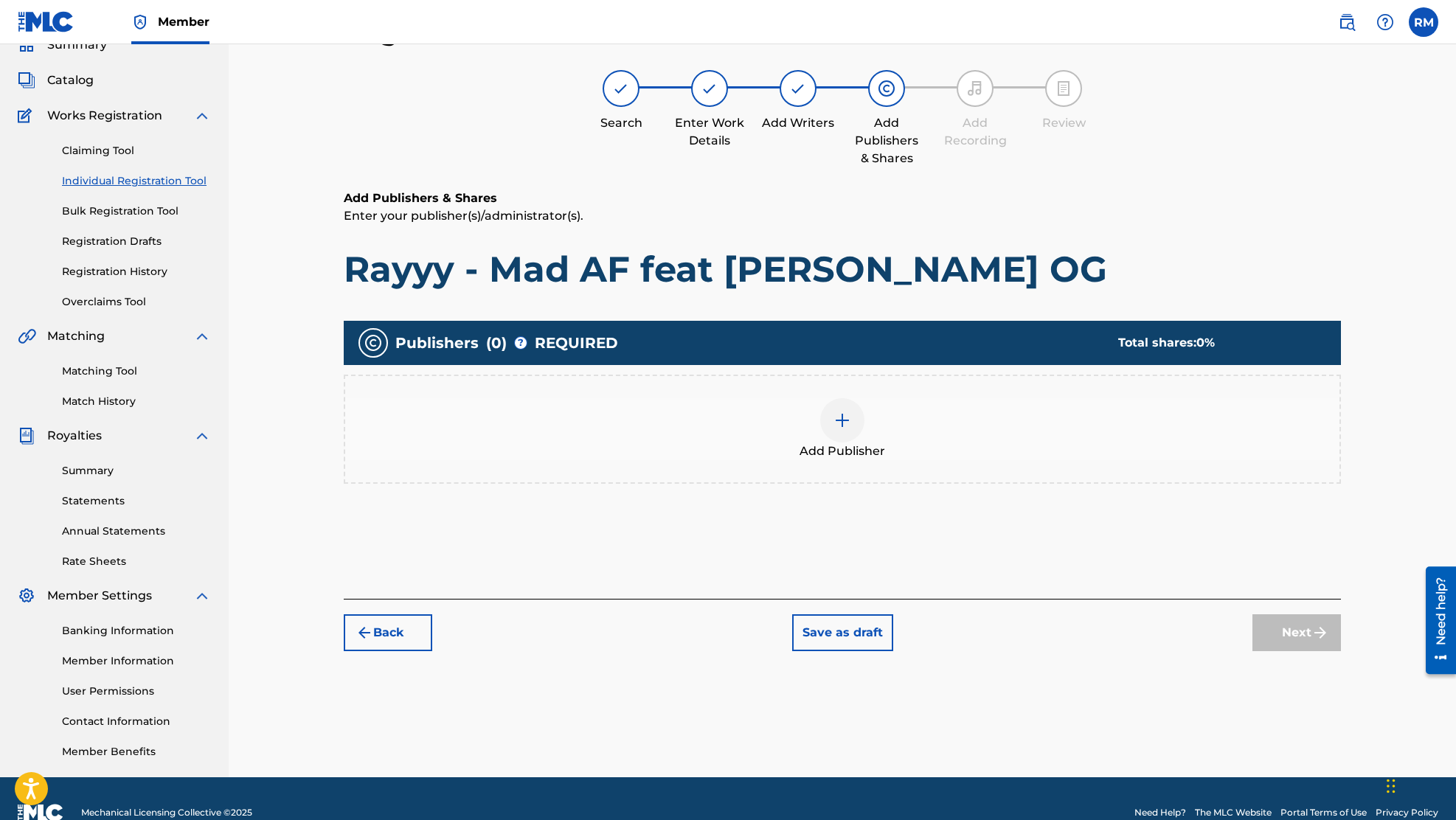
click at [835, 422] on img at bounding box center [842, 420] width 18 height 18
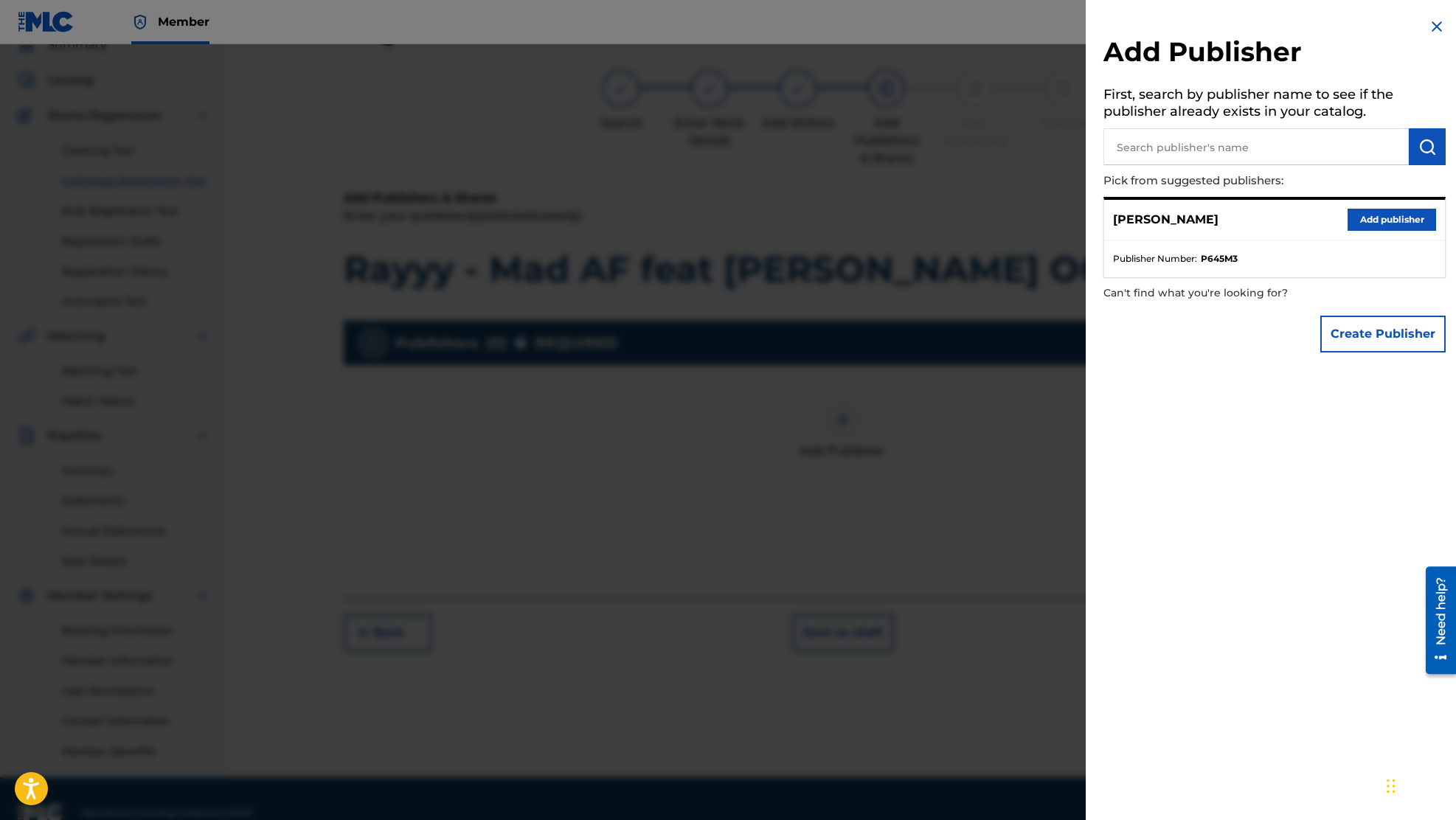
click at [1265, 149] on input "text" at bounding box center [1256, 146] width 305 height 37
click at [1375, 349] on button "Create Publisher" at bounding box center [1382, 334] width 125 height 37
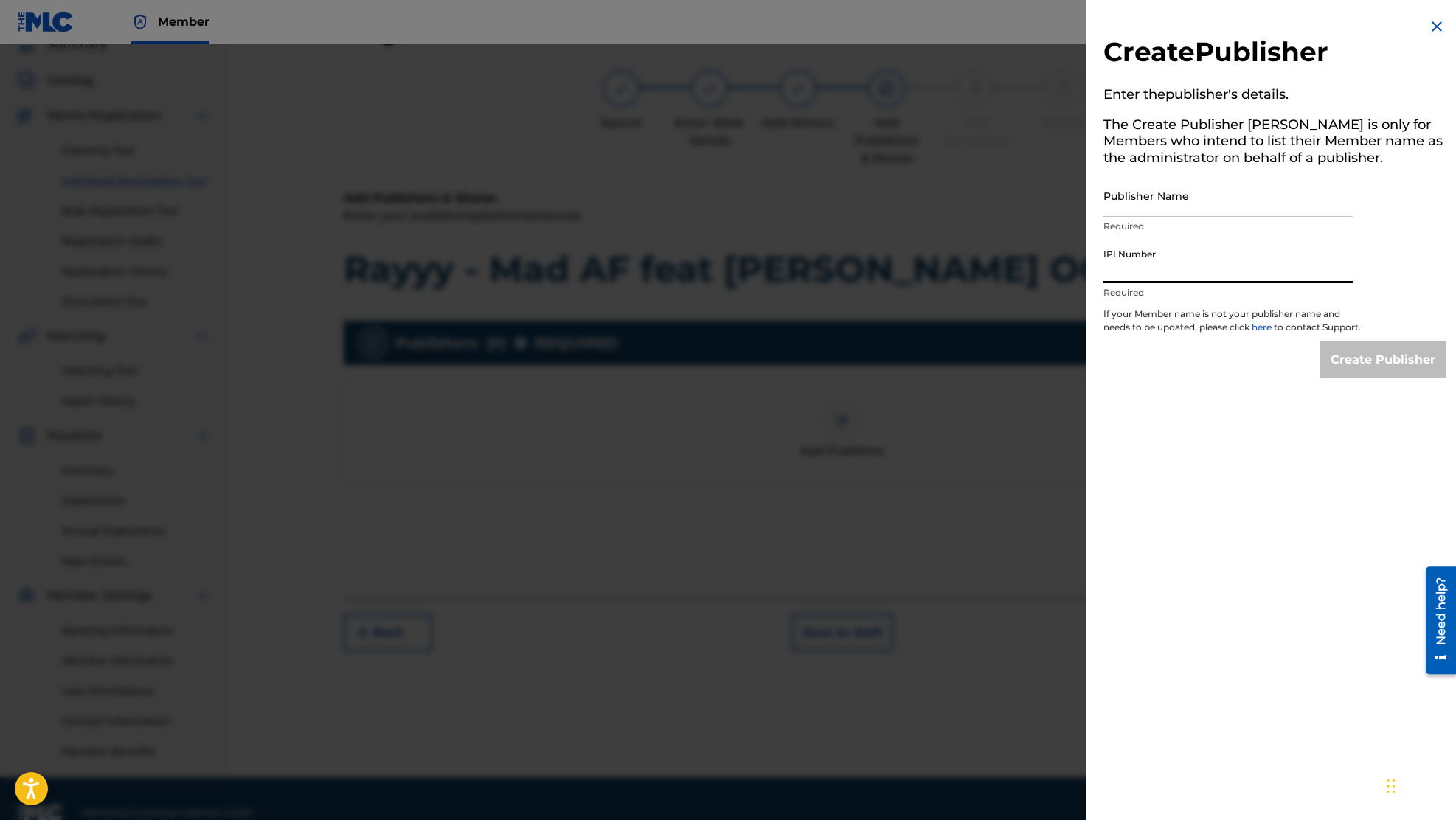
click at [1209, 256] on input "IPI Number" at bounding box center [1228, 262] width 250 height 42
paste input "01303317402"
type input "01303317402"
click at [1181, 217] on div "Publisher Name Required" at bounding box center [1228, 207] width 250 height 66
click at [1173, 195] on input "Publisher Name" at bounding box center [1228, 195] width 250 height 42
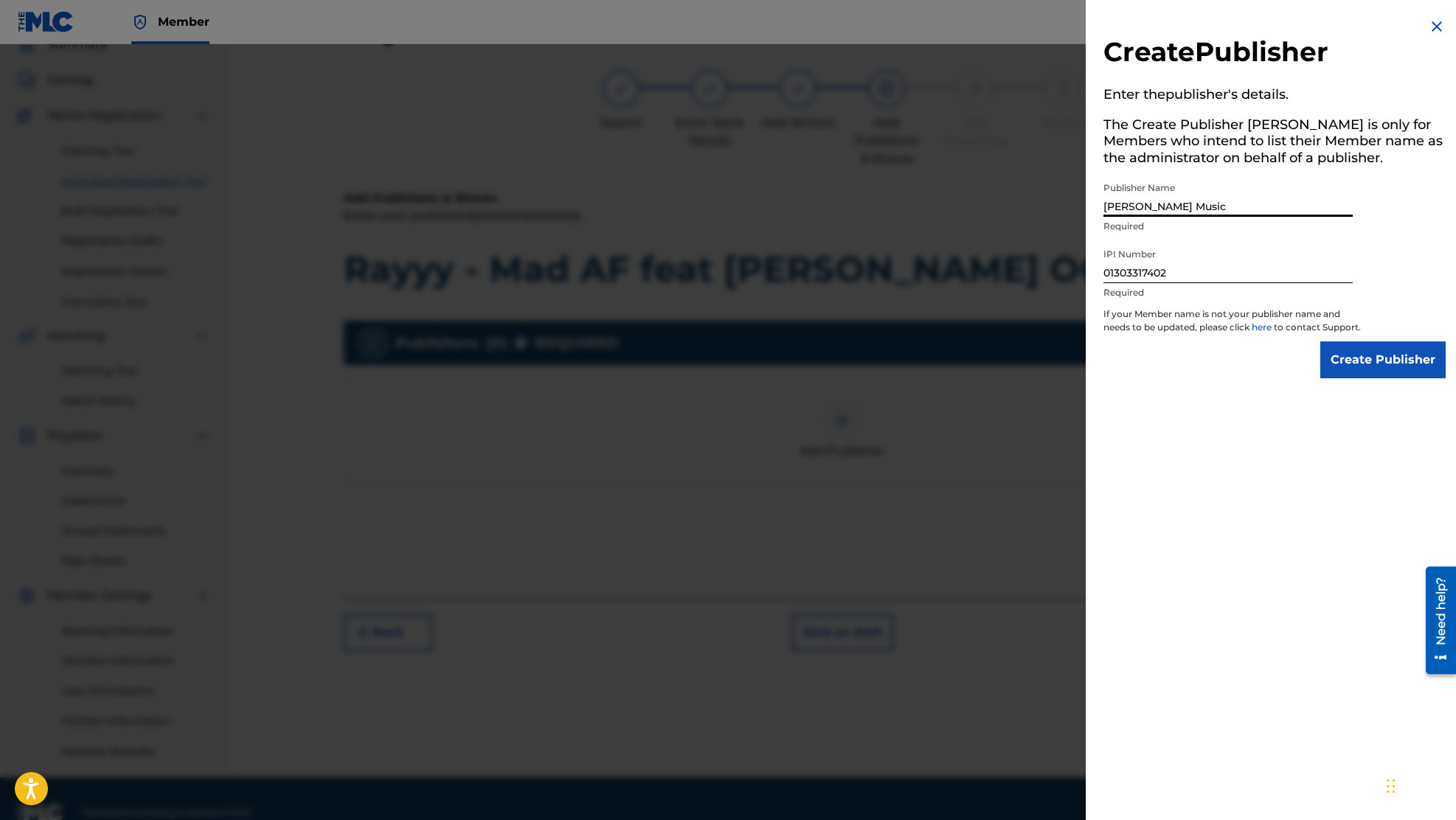
type input "[PERSON_NAME] Music"
click at [1390, 365] on input "Create Publisher" at bounding box center [1382, 359] width 125 height 37
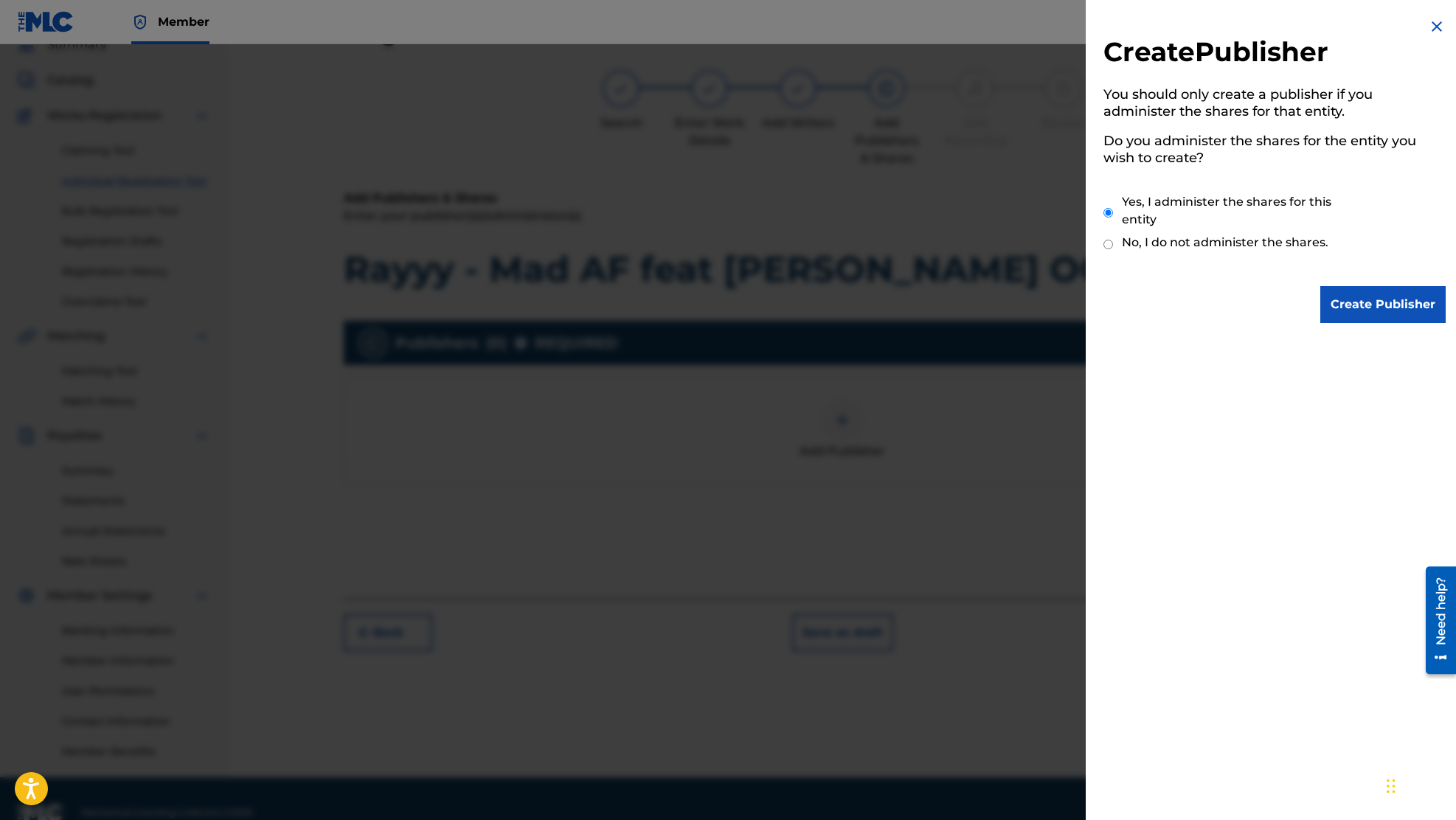
click at [1372, 315] on input "Create Publisher" at bounding box center [1382, 304] width 125 height 37
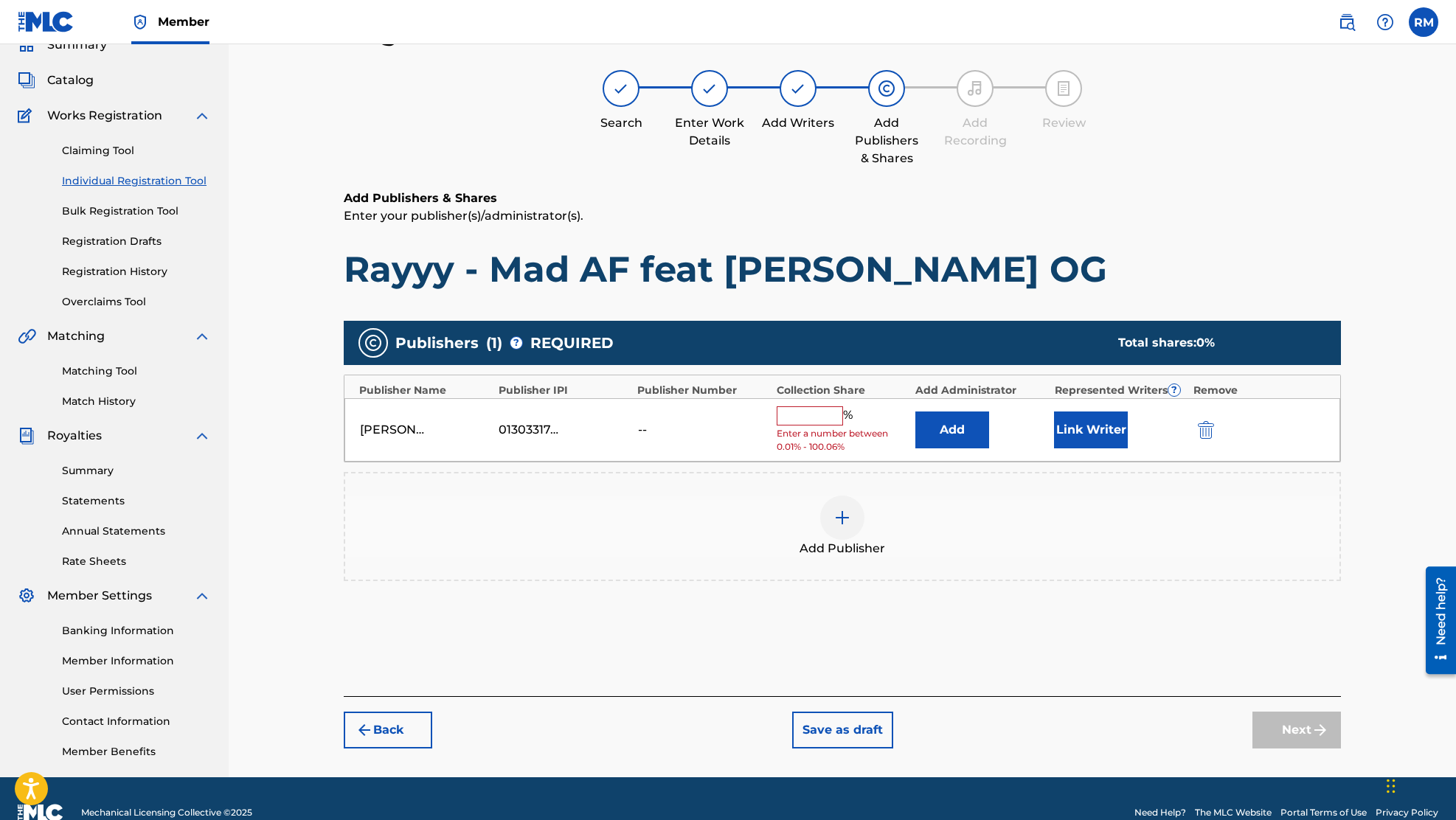
click at [816, 418] on input "text" at bounding box center [810, 416] width 66 height 19
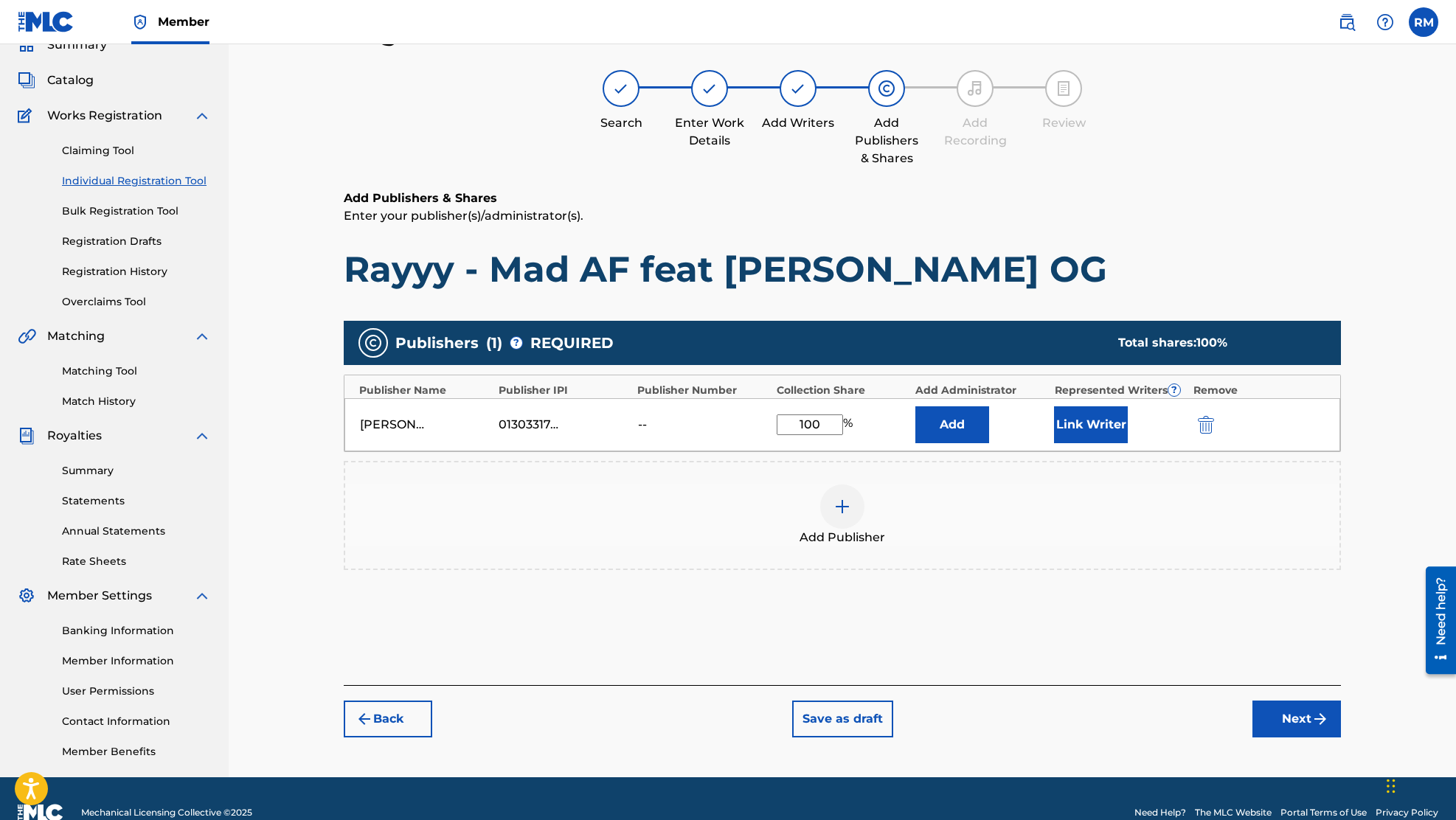
type input "100"
click at [1074, 430] on button "Link Writer" at bounding box center [1090, 424] width 74 height 37
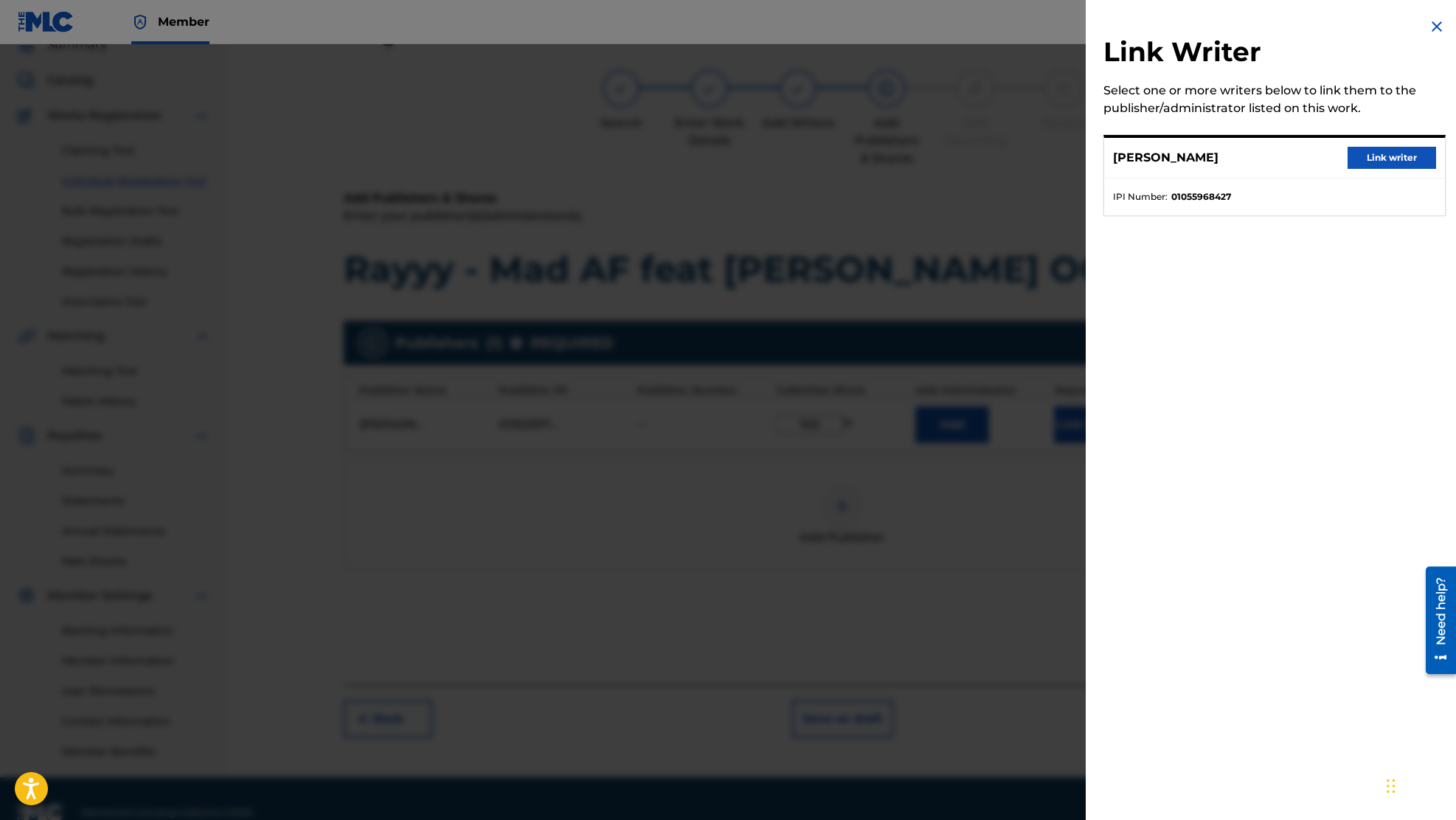
click at [1369, 157] on button "Link writer" at bounding box center [1392, 157] width 89 height 22
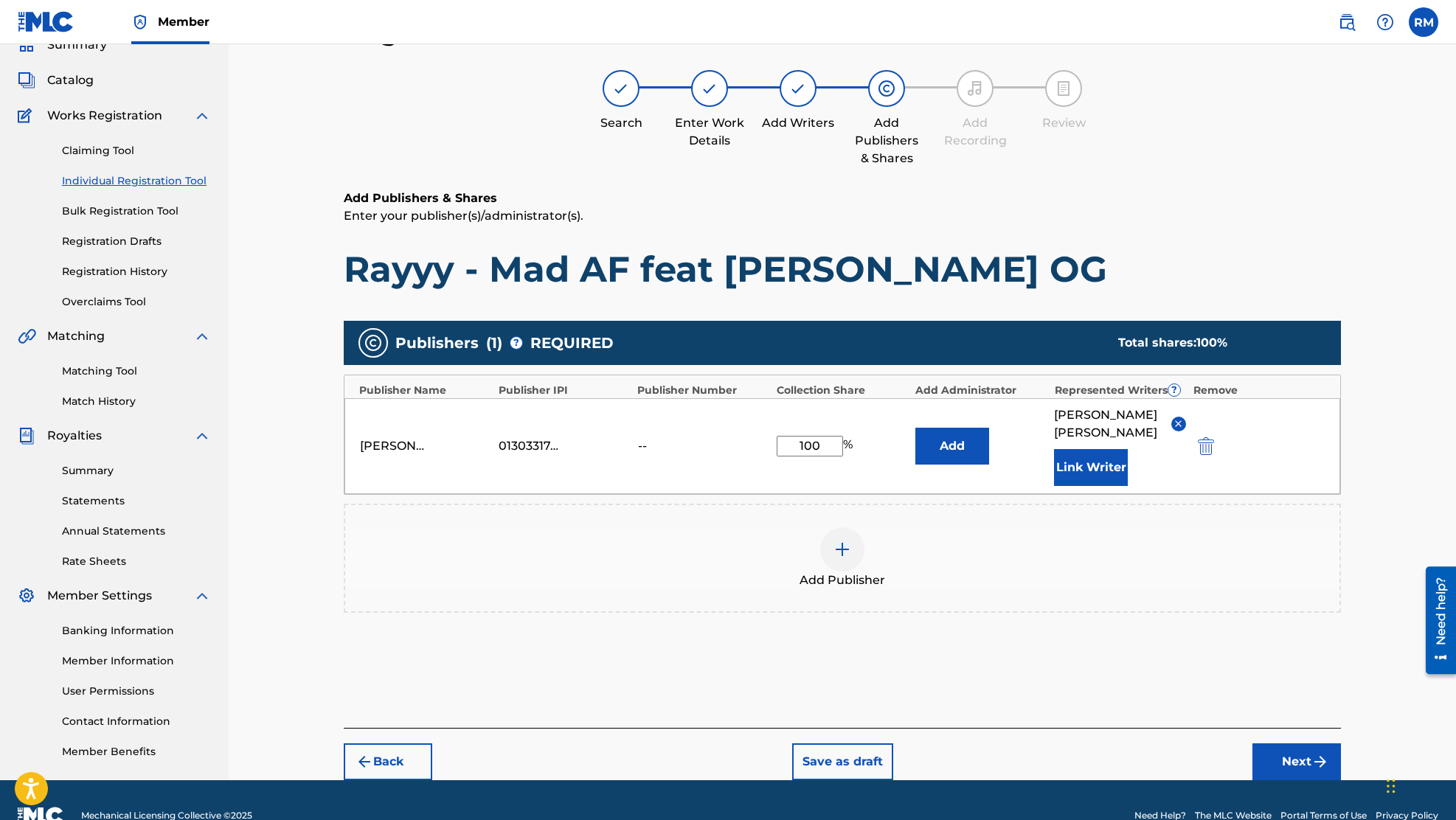
click at [1289, 761] on button "Next" at bounding box center [1297, 762] width 89 height 37
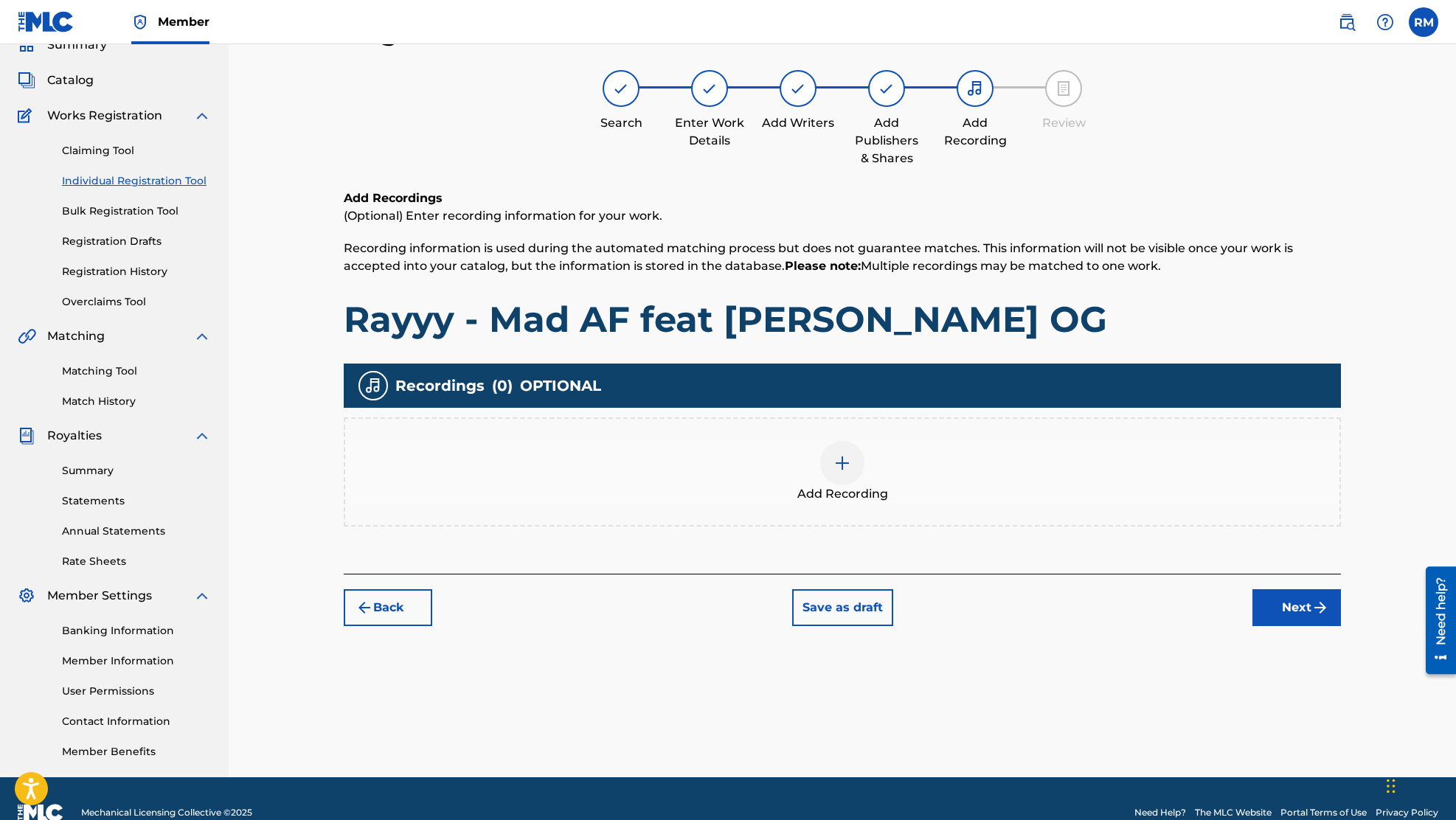
click at [1276, 607] on button "Next" at bounding box center [1297, 607] width 89 height 37
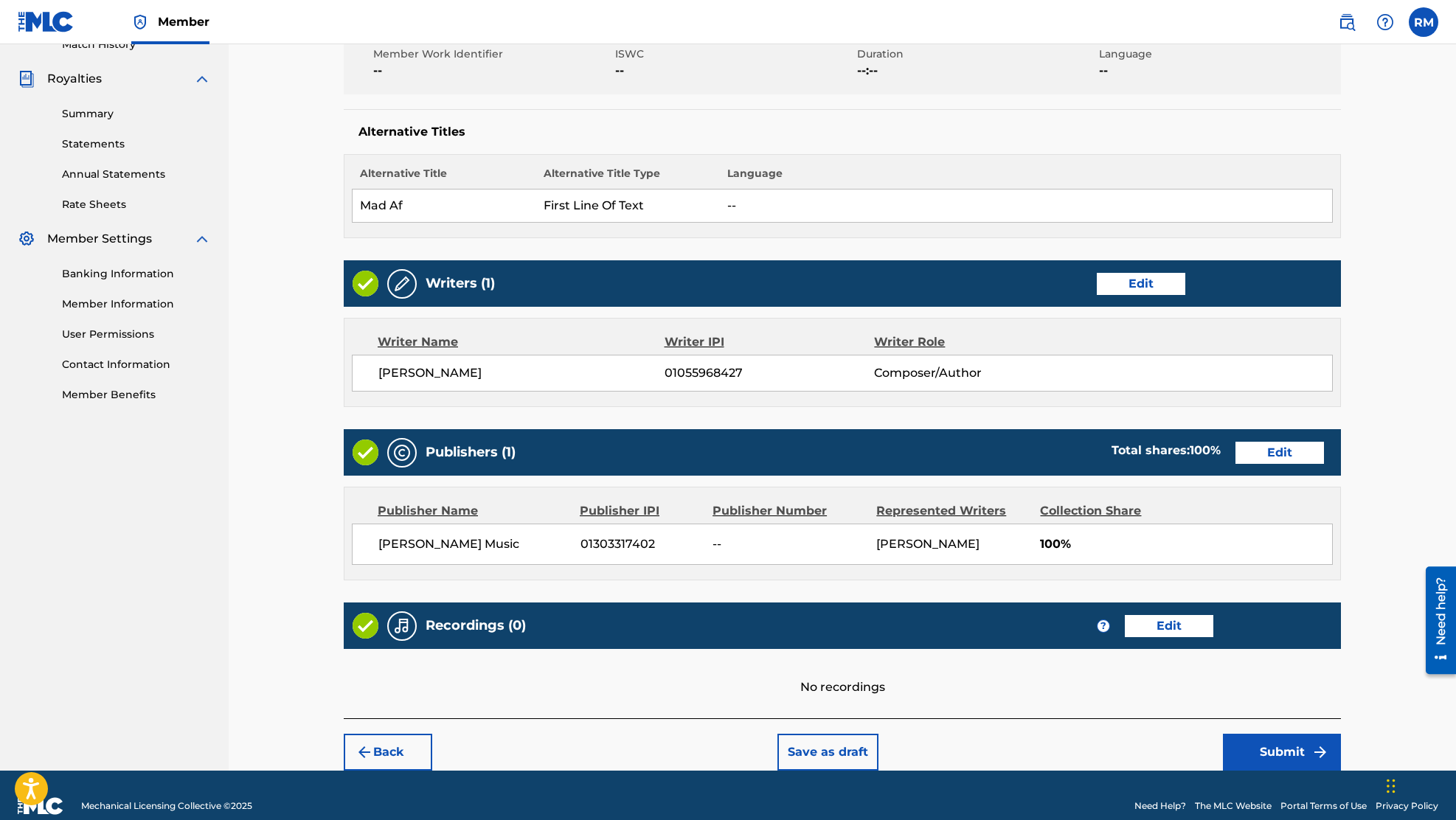
scroll to position [444, 0]
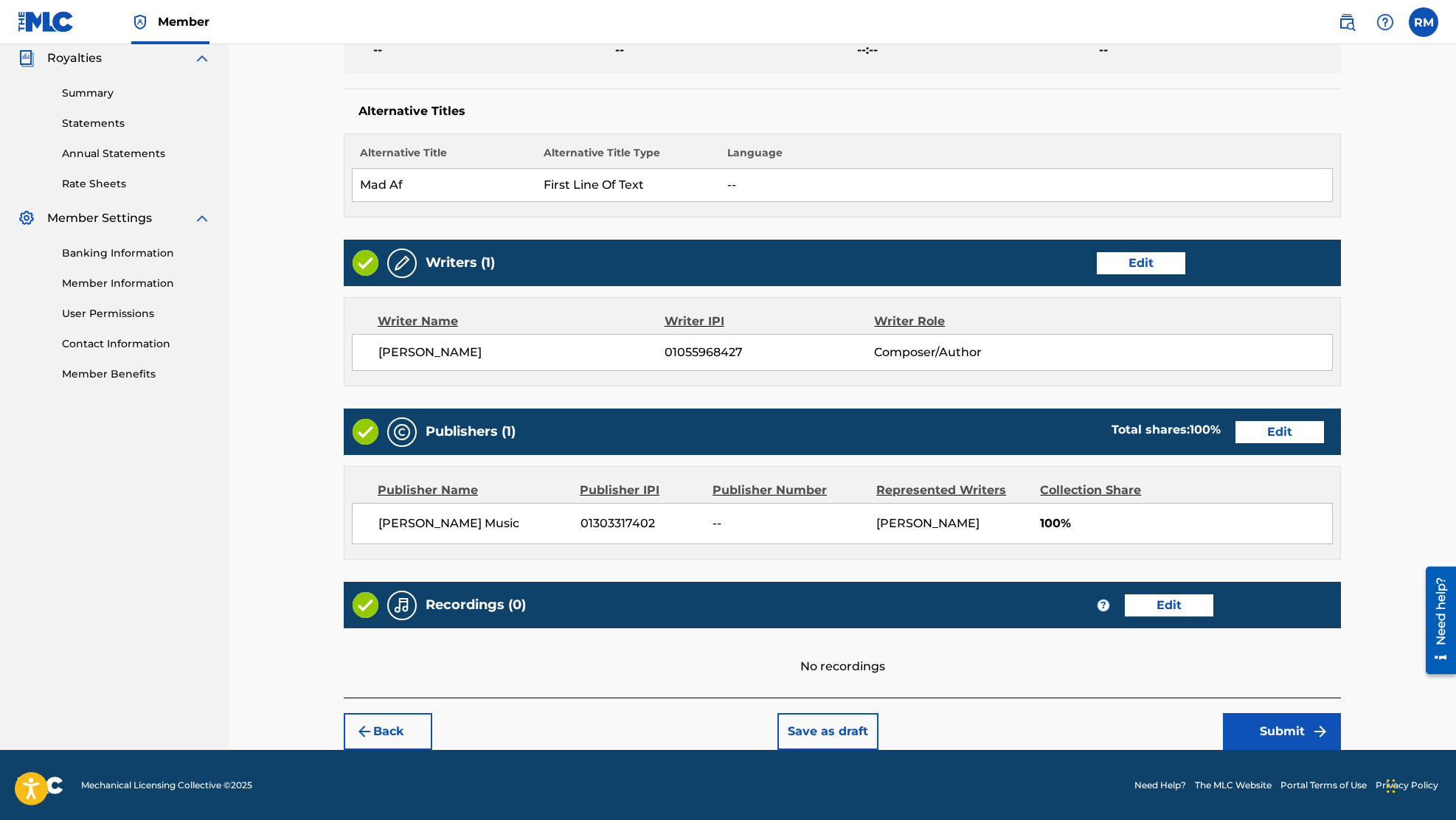
click at [1121, 266] on button "Edit" at bounding box center [1141, 263] width 89 height 22
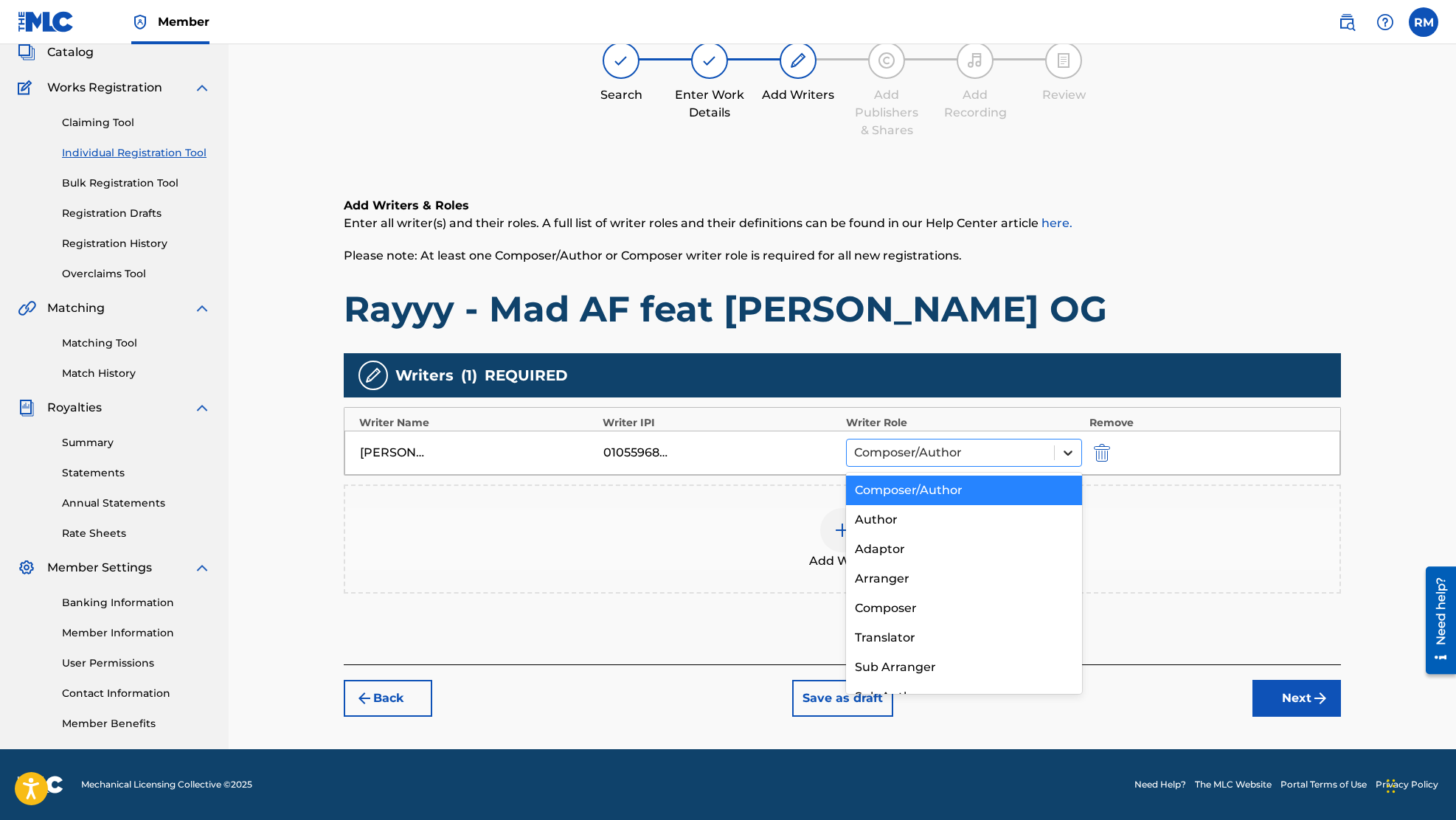
click at [1055, 452] on div at bounding box center [1068, 452] width 26 height 26
click at [1052, 452] on div "Composer/Author" at bounding box center [951, 452] width 207 height 26
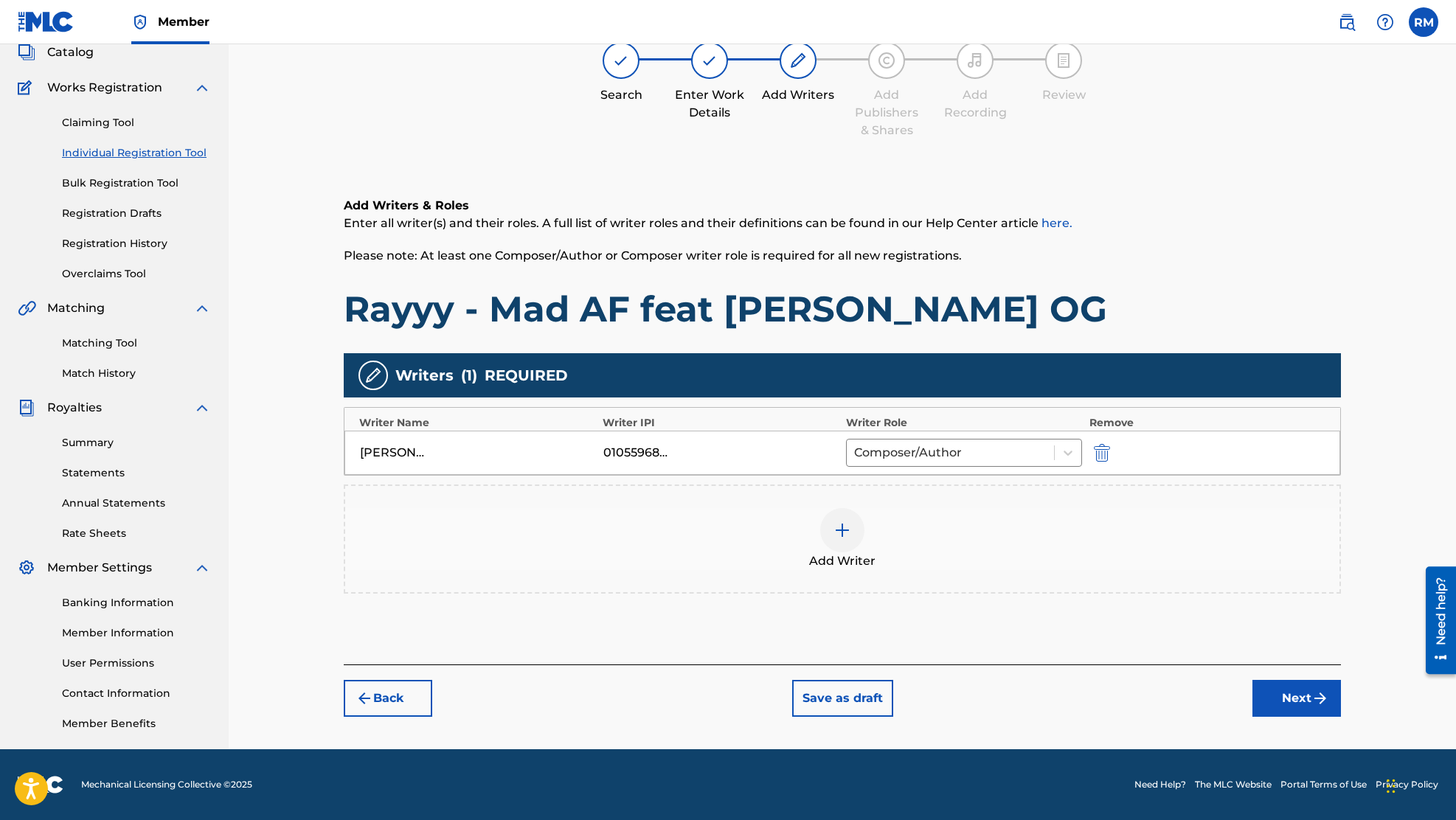
click at [1291, 697] on button "Next" at bounding box center [1297, 698] width 89 height 37
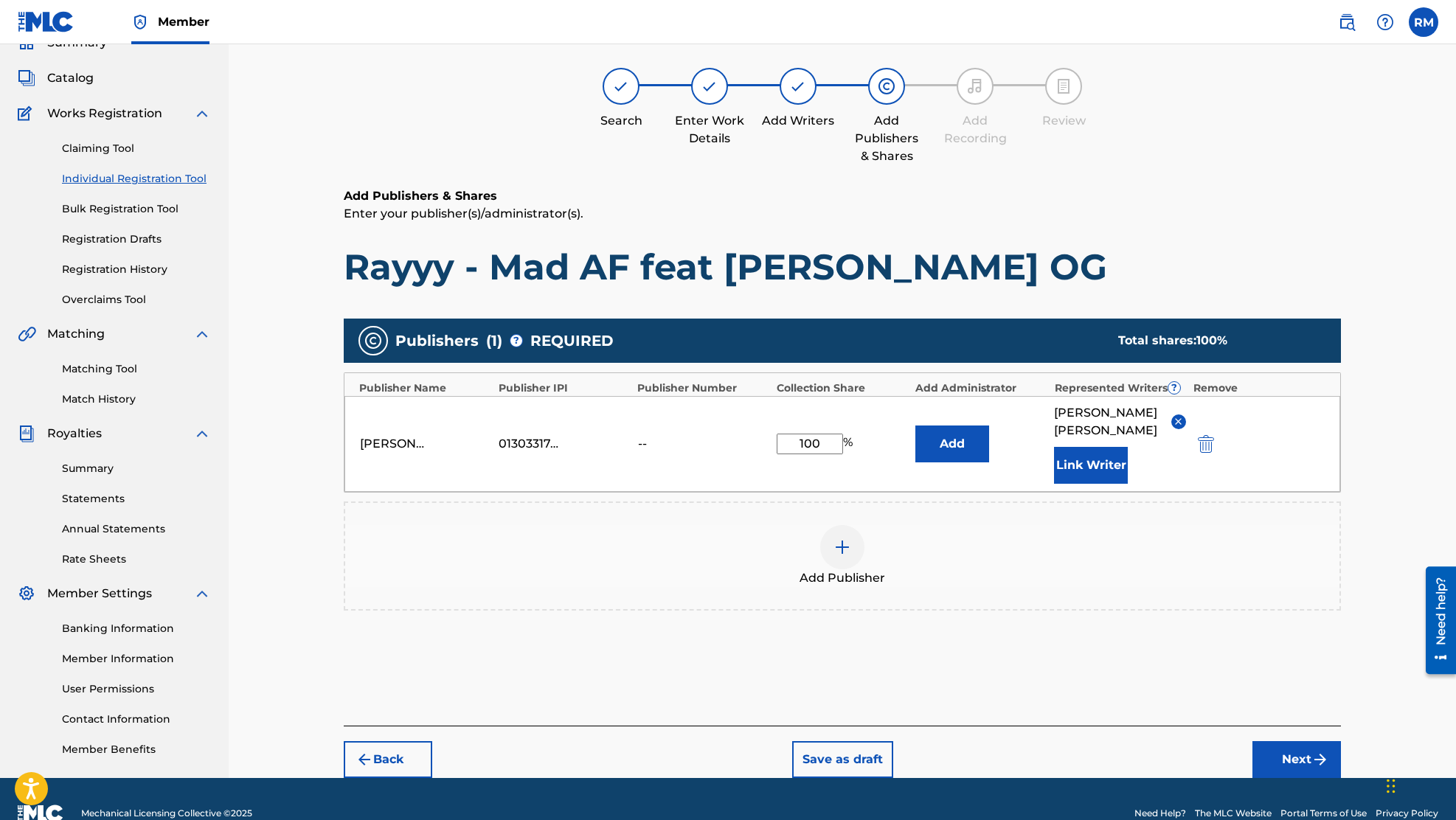
scroll to position [66, 0]
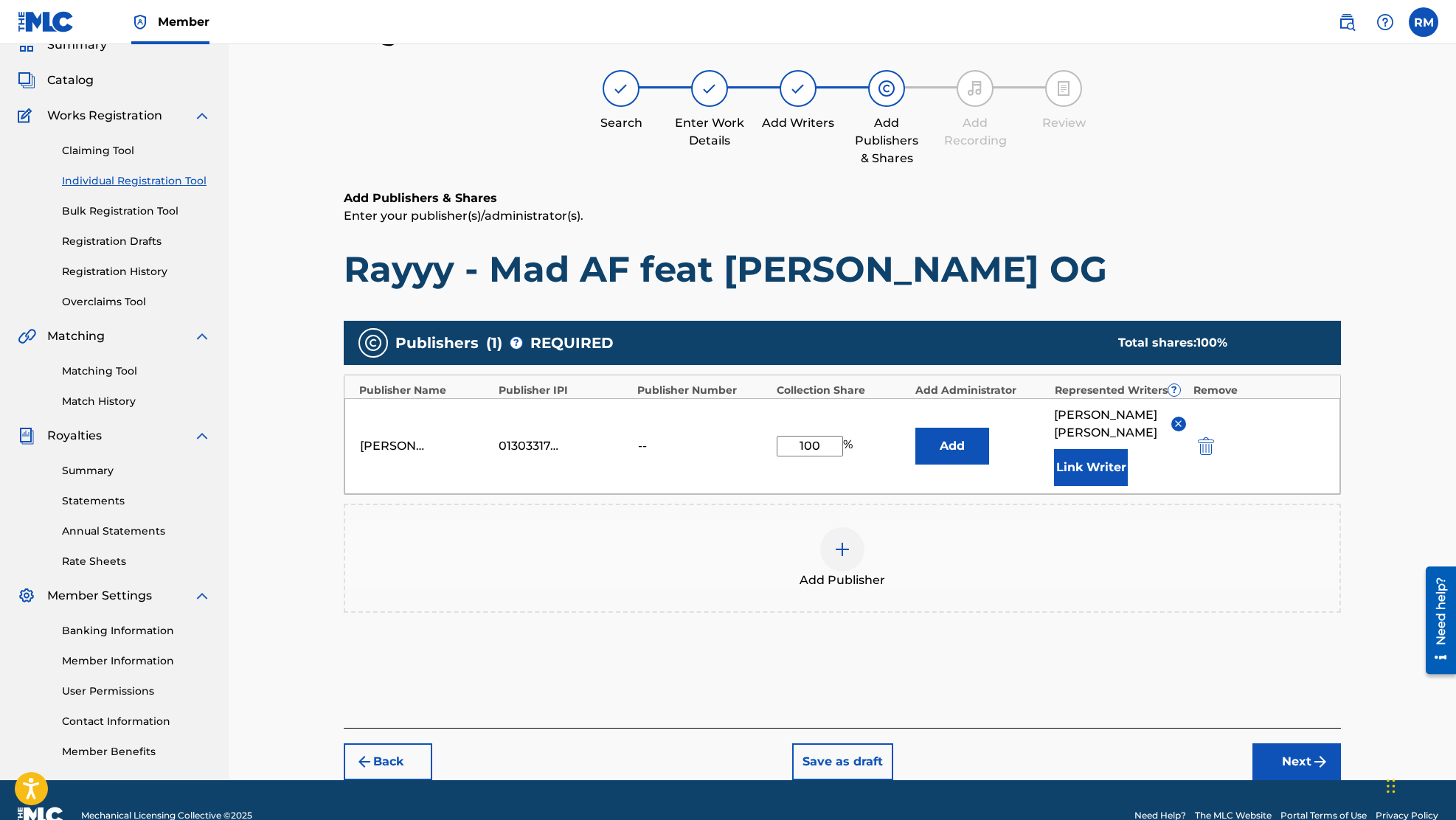
click at [1314, 744] on button "Next" at bounding box center [1297, 762] width 89 height 37
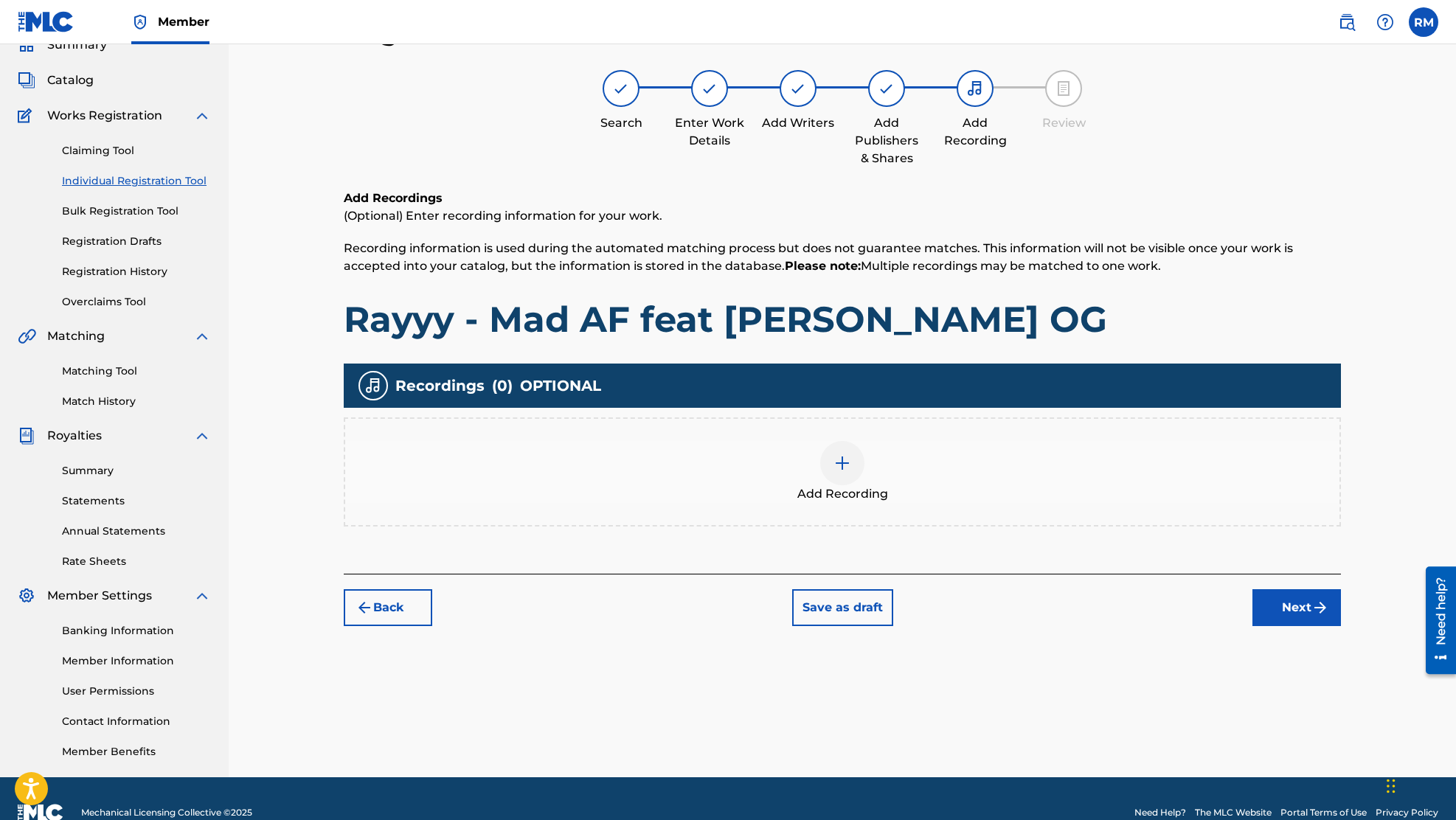
click at [1282, 615] on button "Next" at bounding box center [1297, 607] width 89 height 37
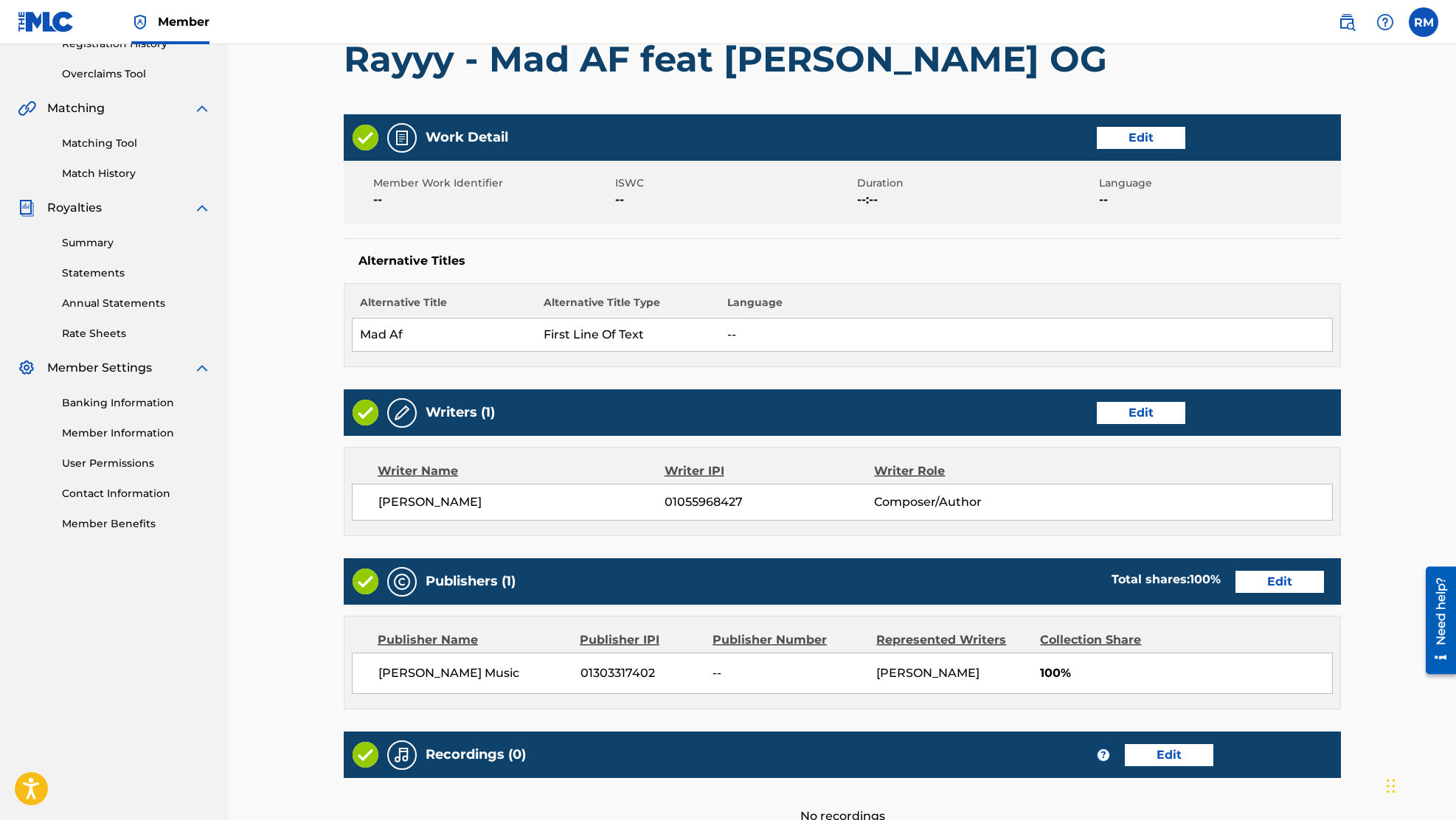
scroll to position [444, 0]
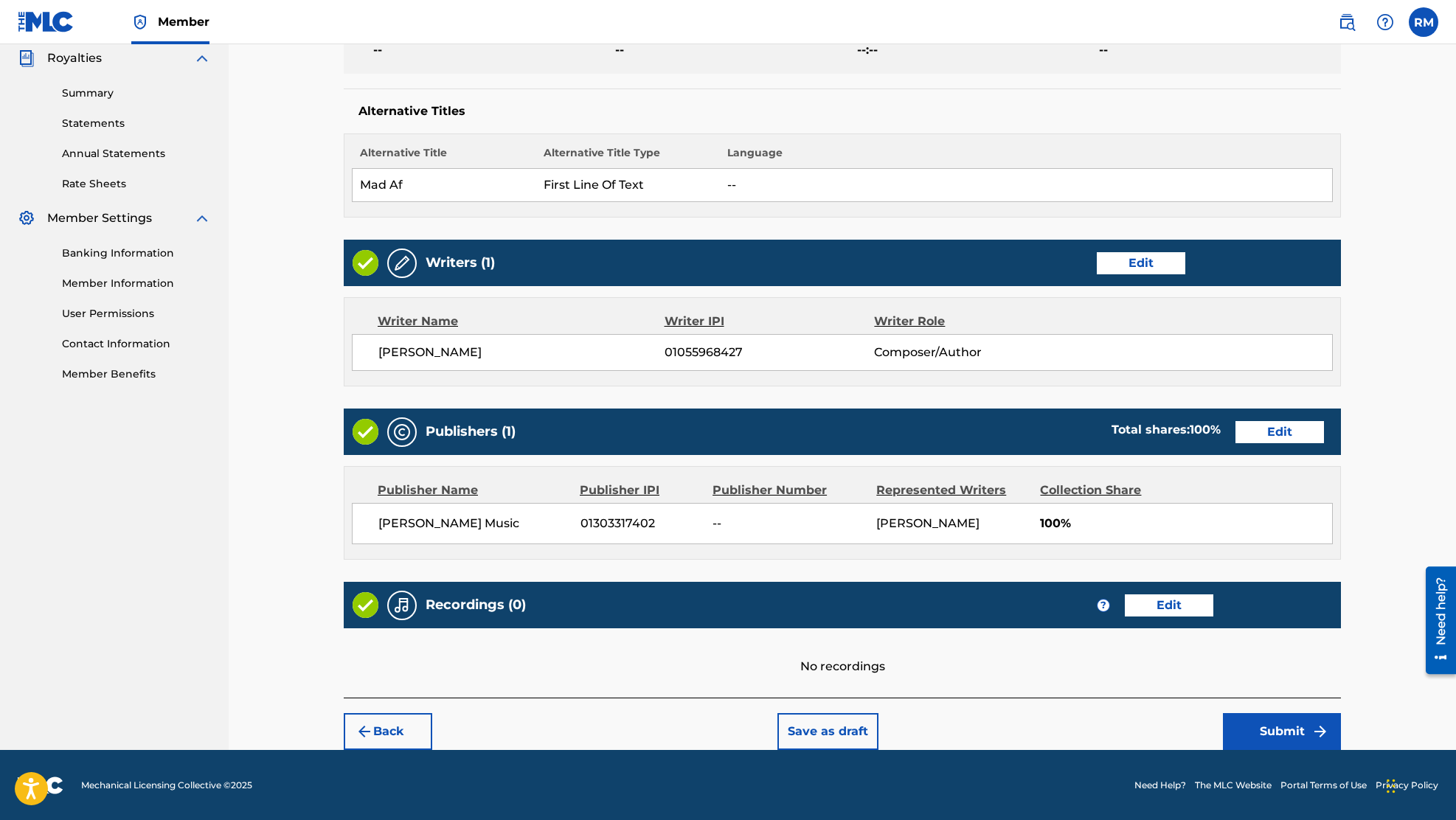
click at [1287, 725] on button "Submit" at bounding box center [1282, 731] width 118 height 37
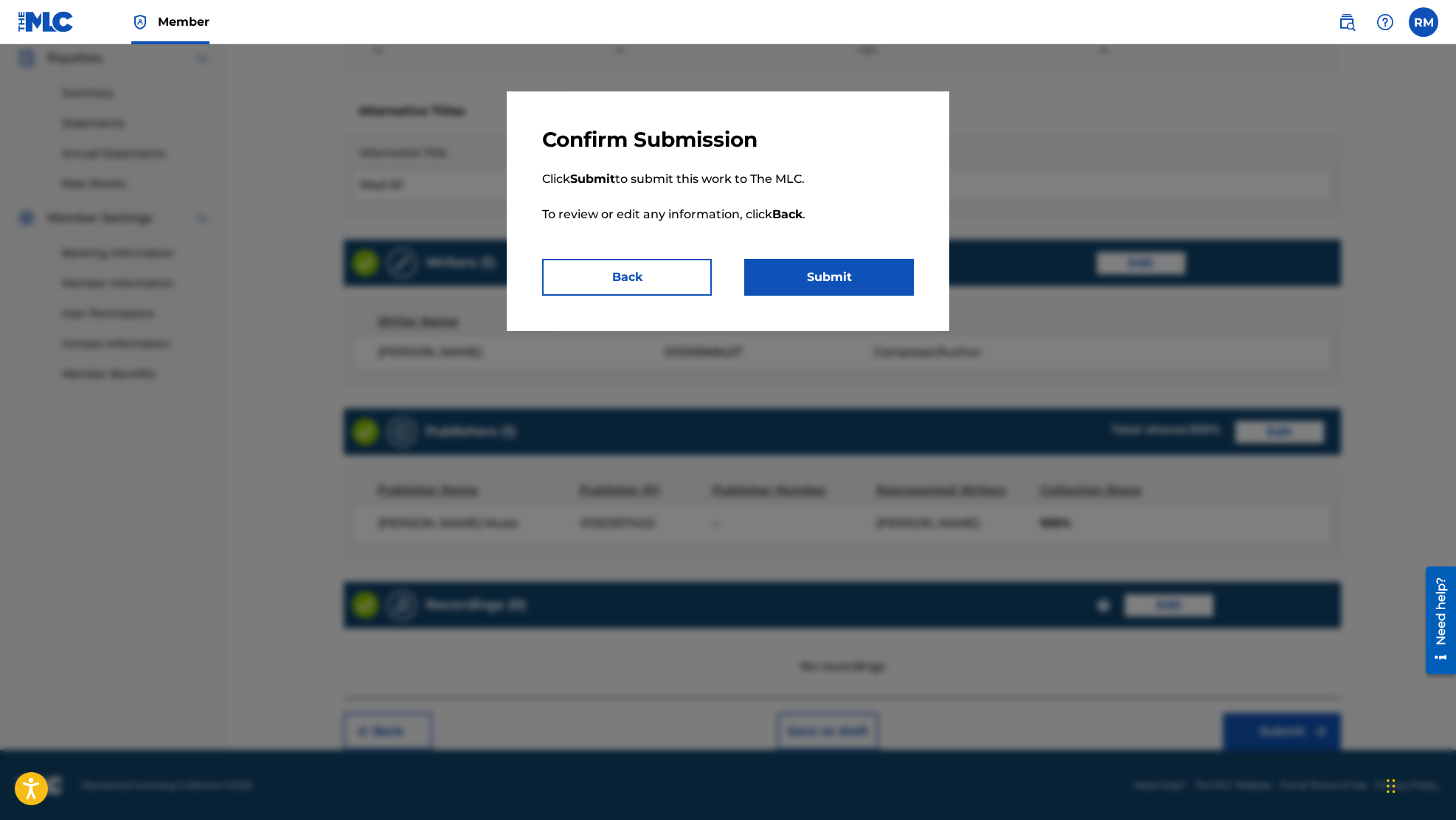
click at [864, 290] on button "Submit" at bounding box center [829, 277] width 170 height 37
